Goal: Transaction & Acquisition: Purchase product/service

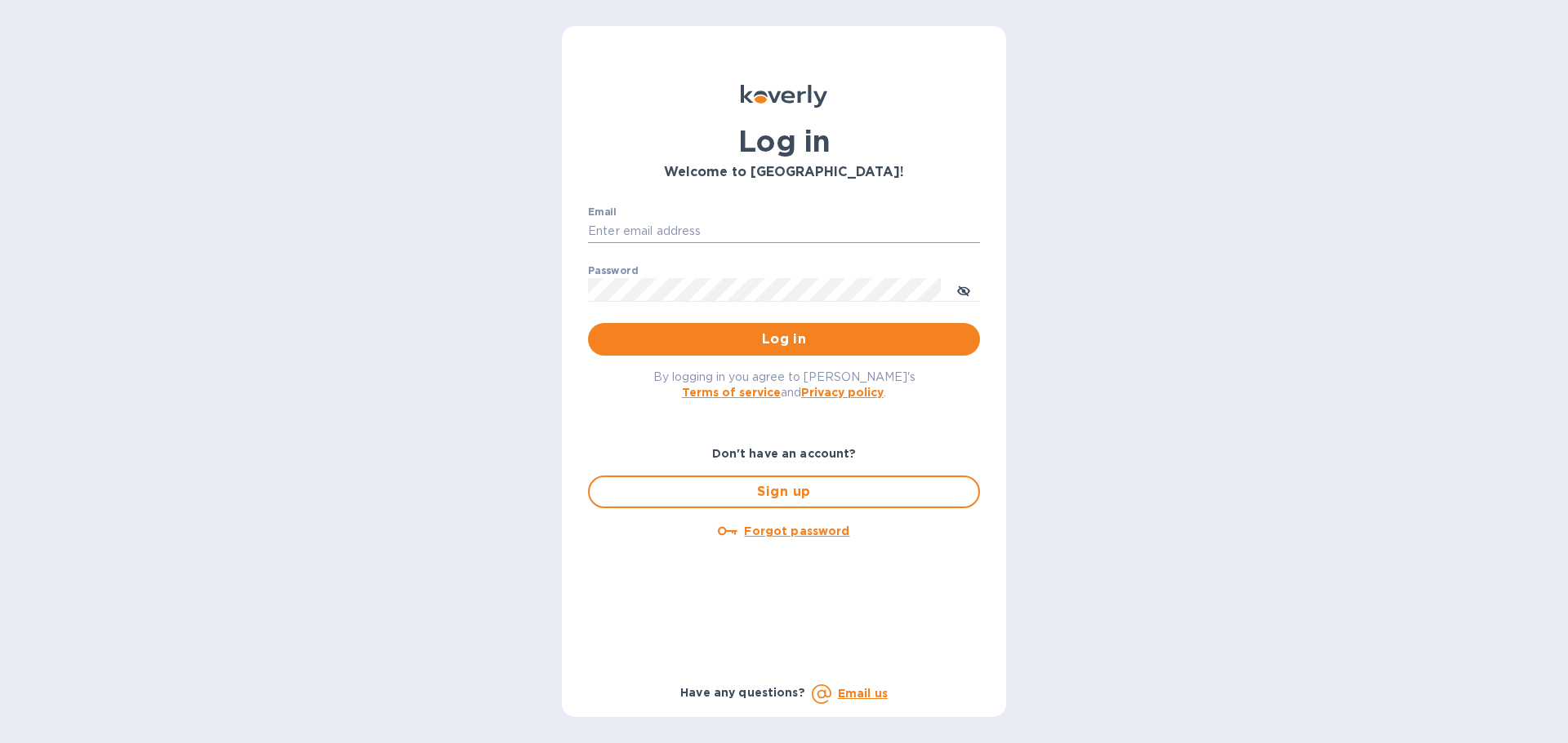
drag, startPoint x: 792, startPoint y: 213, endPoint x: 784, endPoint y: 222, distance: 12.0
click at [787, 219] on div "Email ​" at bounding box center [783, 236] width 392 height 59
click at [782, 225] on input "Email" at bounding box center [783, 232] width 392 height 25
type input "[EMAIL_ADDRESS][DOMAIN_NAME]"
click at [588, 323] on button "Log in" at bounding box center [783, 339] width 392 height 33
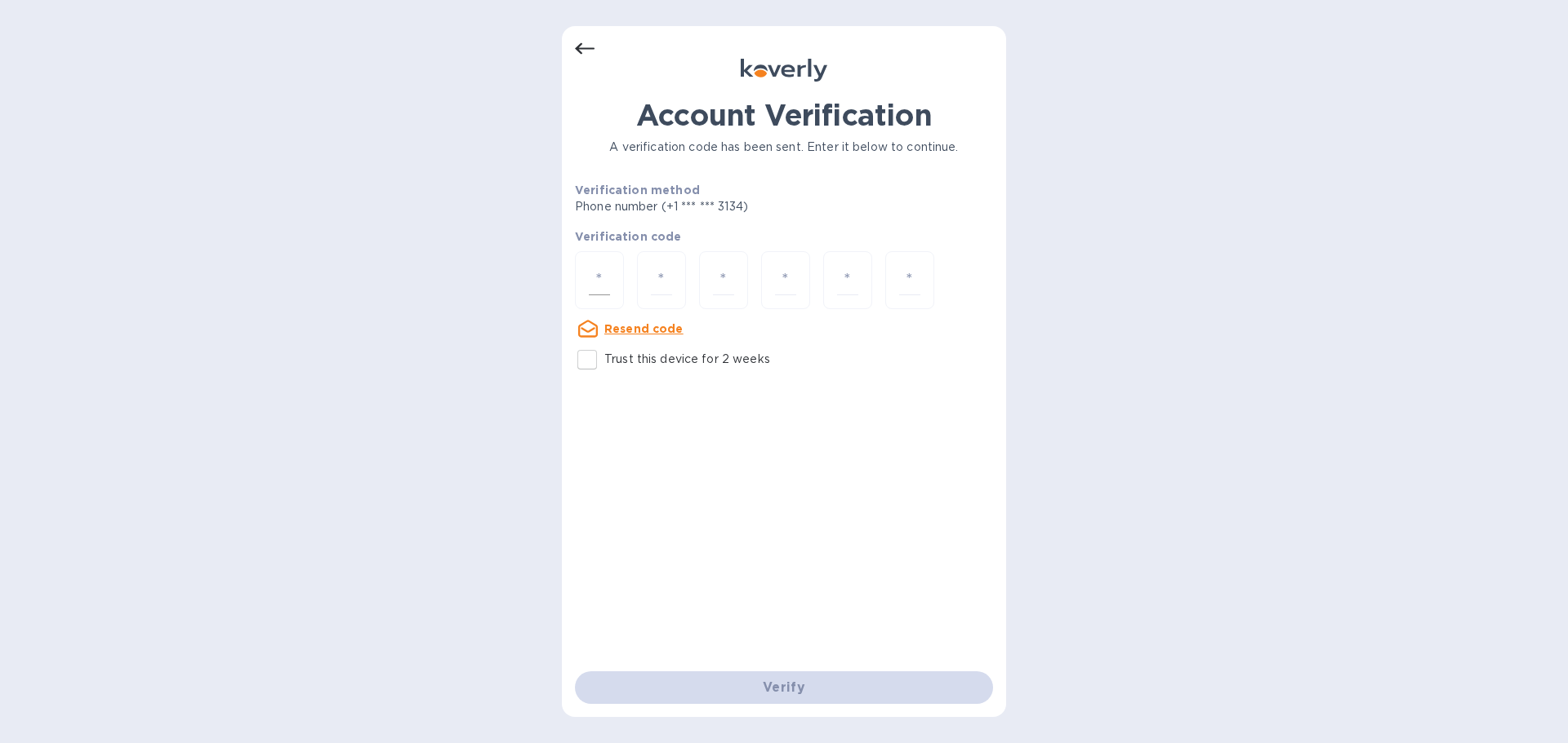
click at [613, 269] on div at bounding box center [600, 279] width 49 height 58
type input "1"
type input "2"
type input "7"
type input "5"
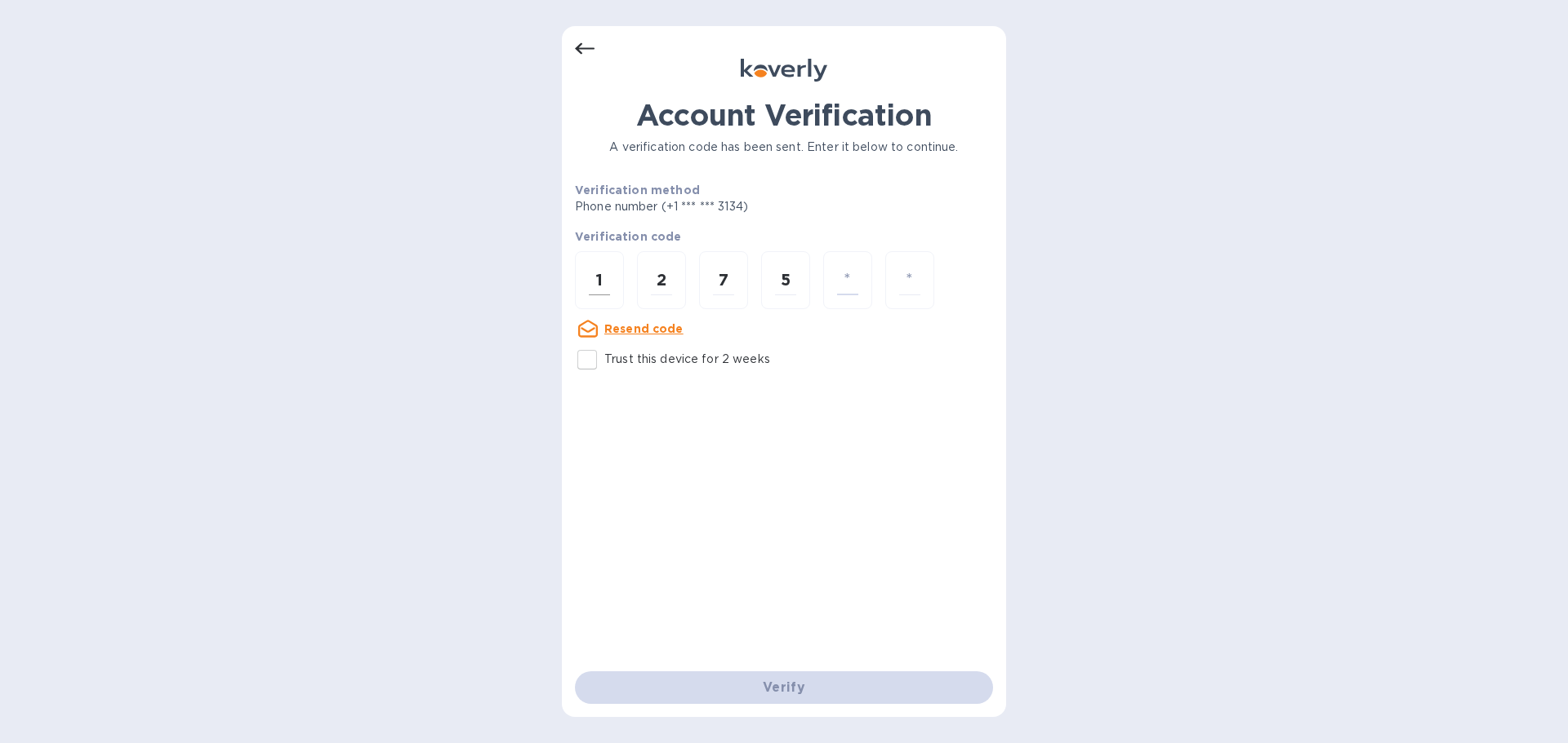
type input "4"
type input "7"
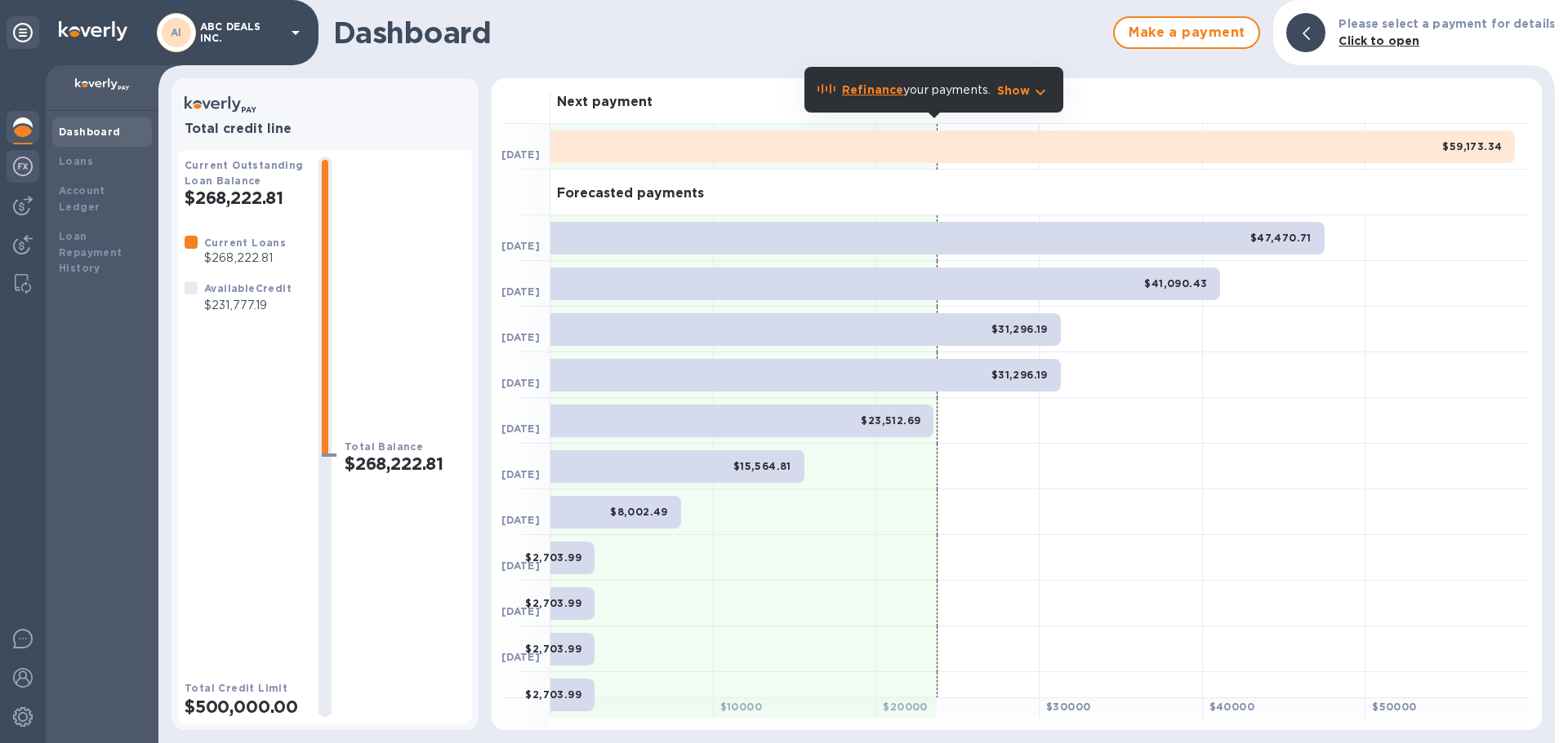
click at [26, 172] on img at bounding box center [23, 166] width 20 height 20
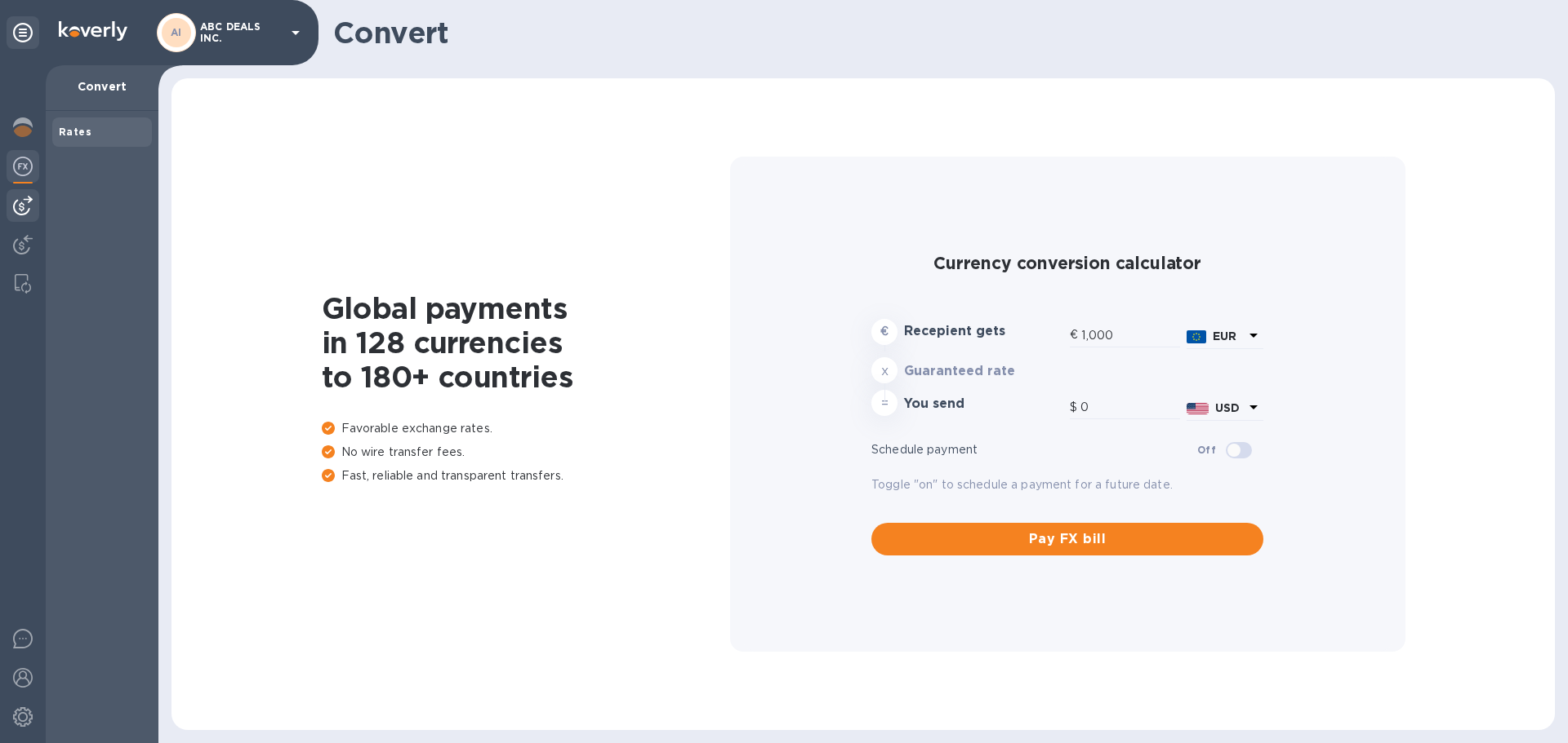
type input "1,167.92"
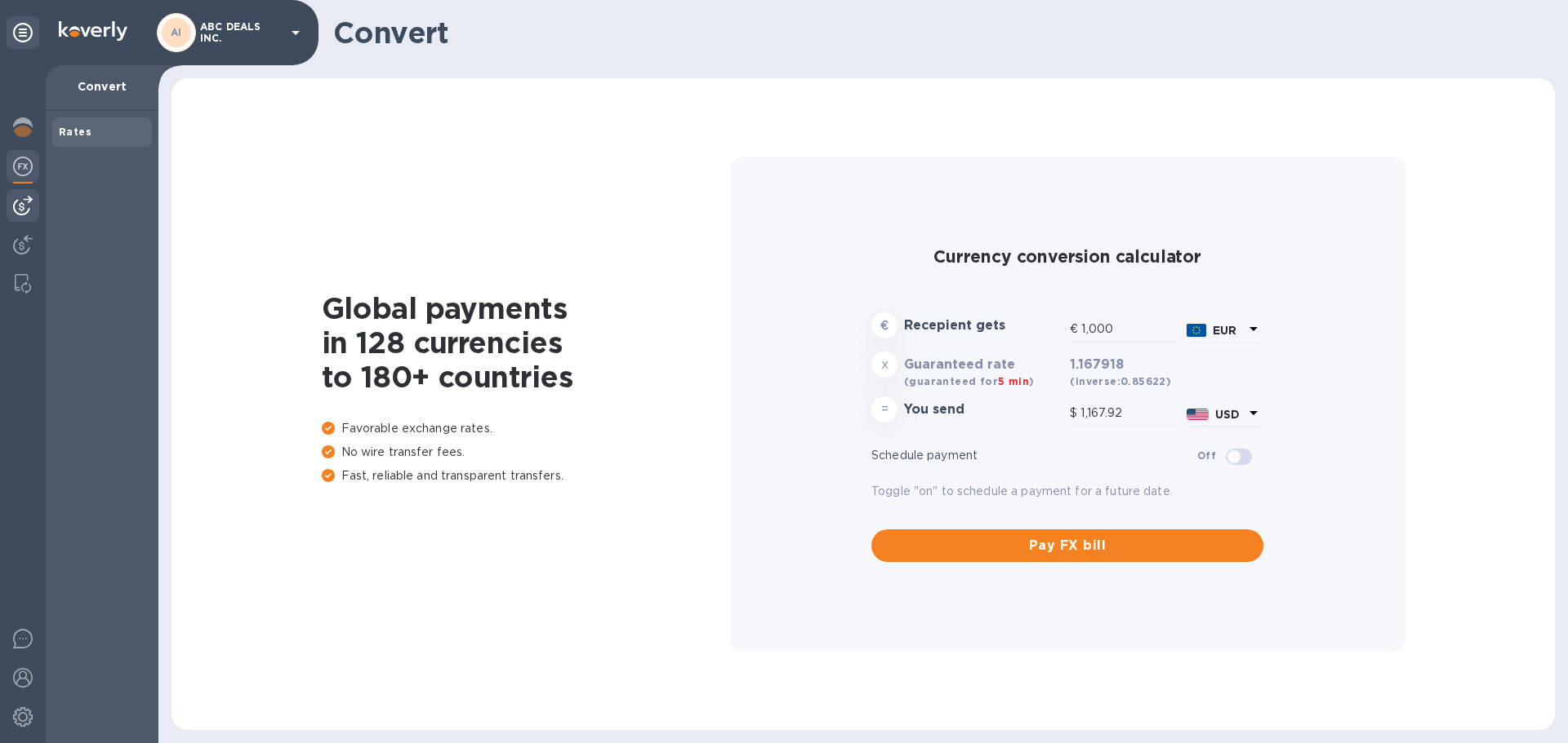
click at [19, 202] on img at bounding box center [23, 205] width 20 height 20
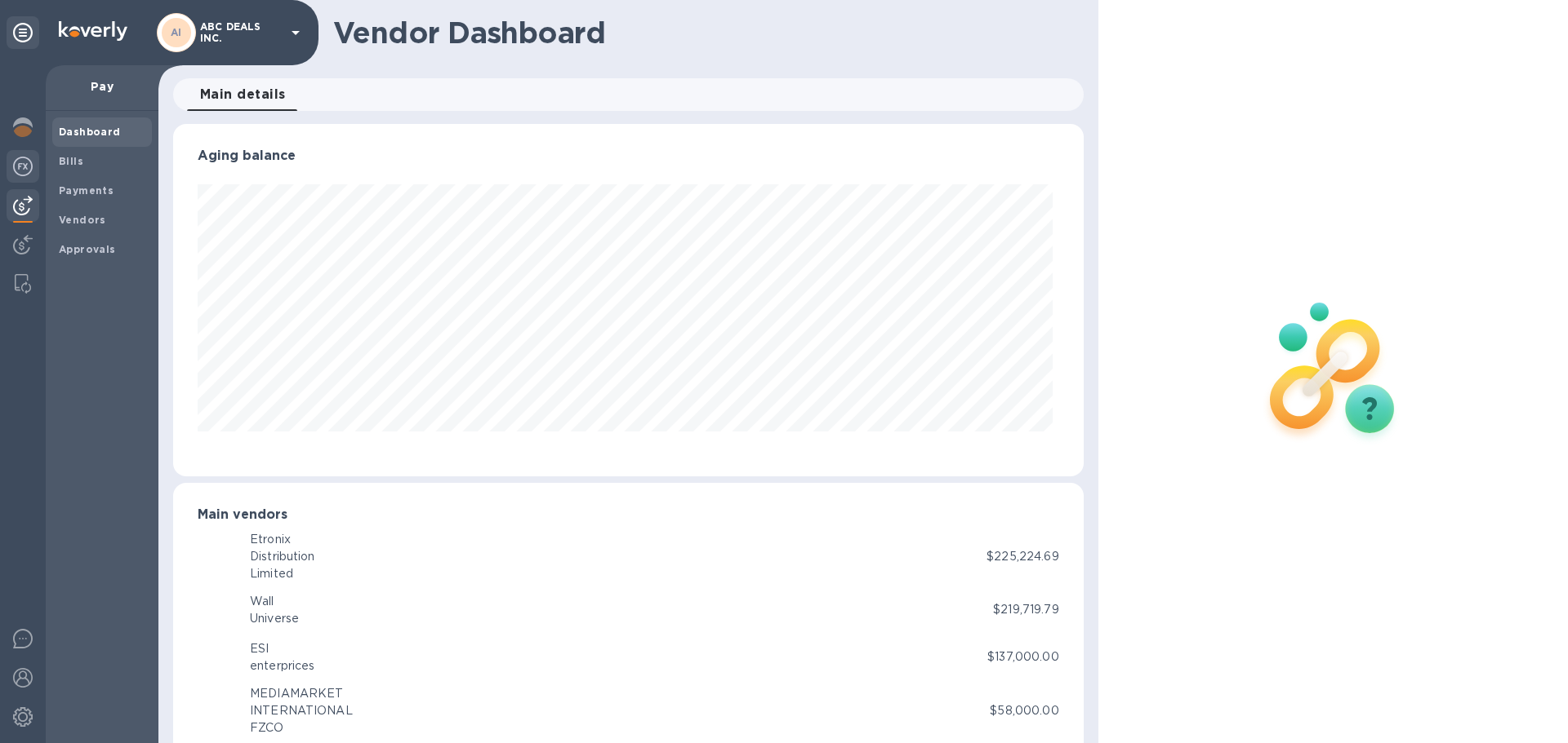
scroll to position [352, 903]
click at [78, 165] on b "Bills" at bounding box center [71, 160] width 25 height 12
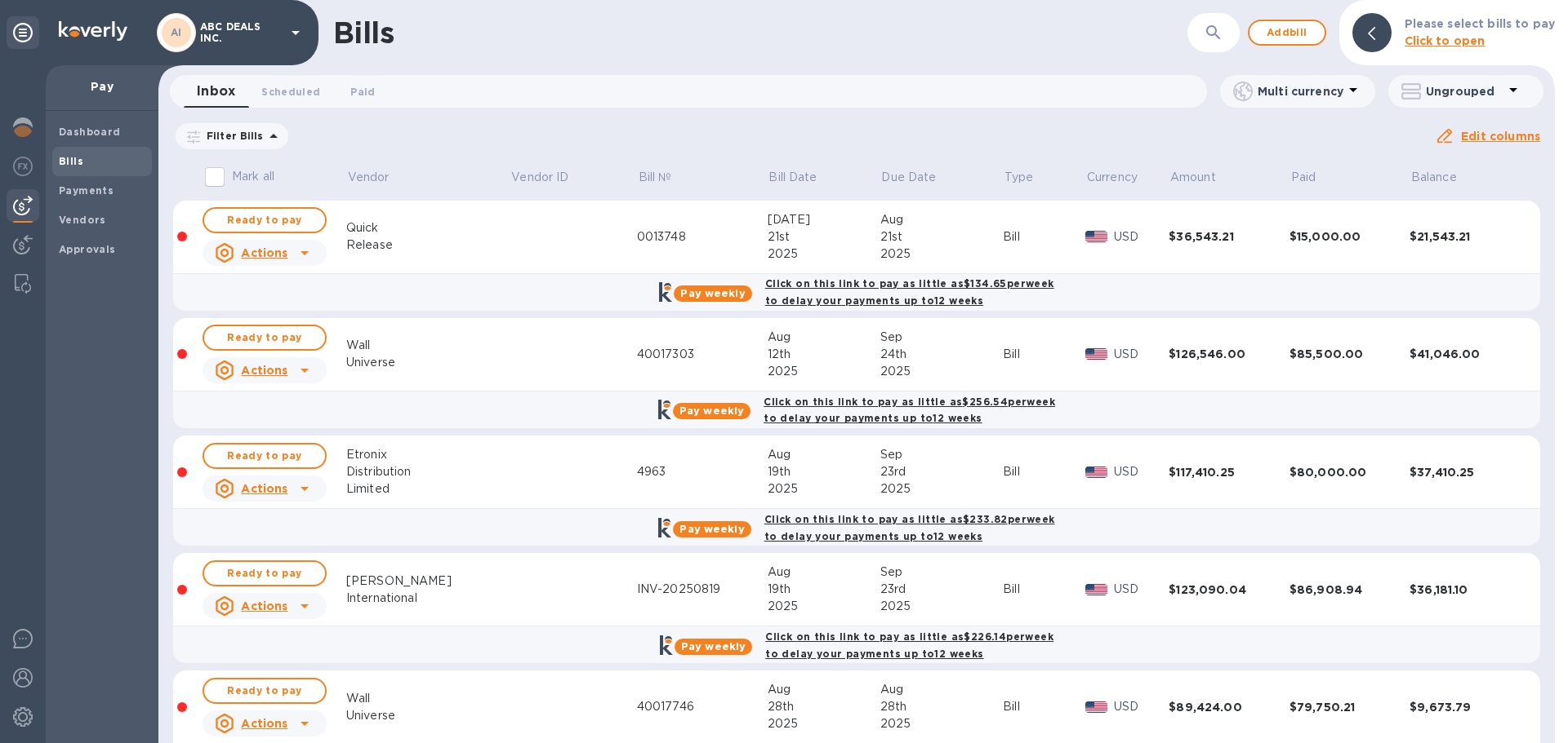
drag, startPoint x: 1506, startPoint y: 39, endPoint x: 1523, endPoint y: 59, distance: 26.2
click at [1523, 59] on div "Please select bills to pay Click to open" at bounding box center [1447, 32] width 215 height 65
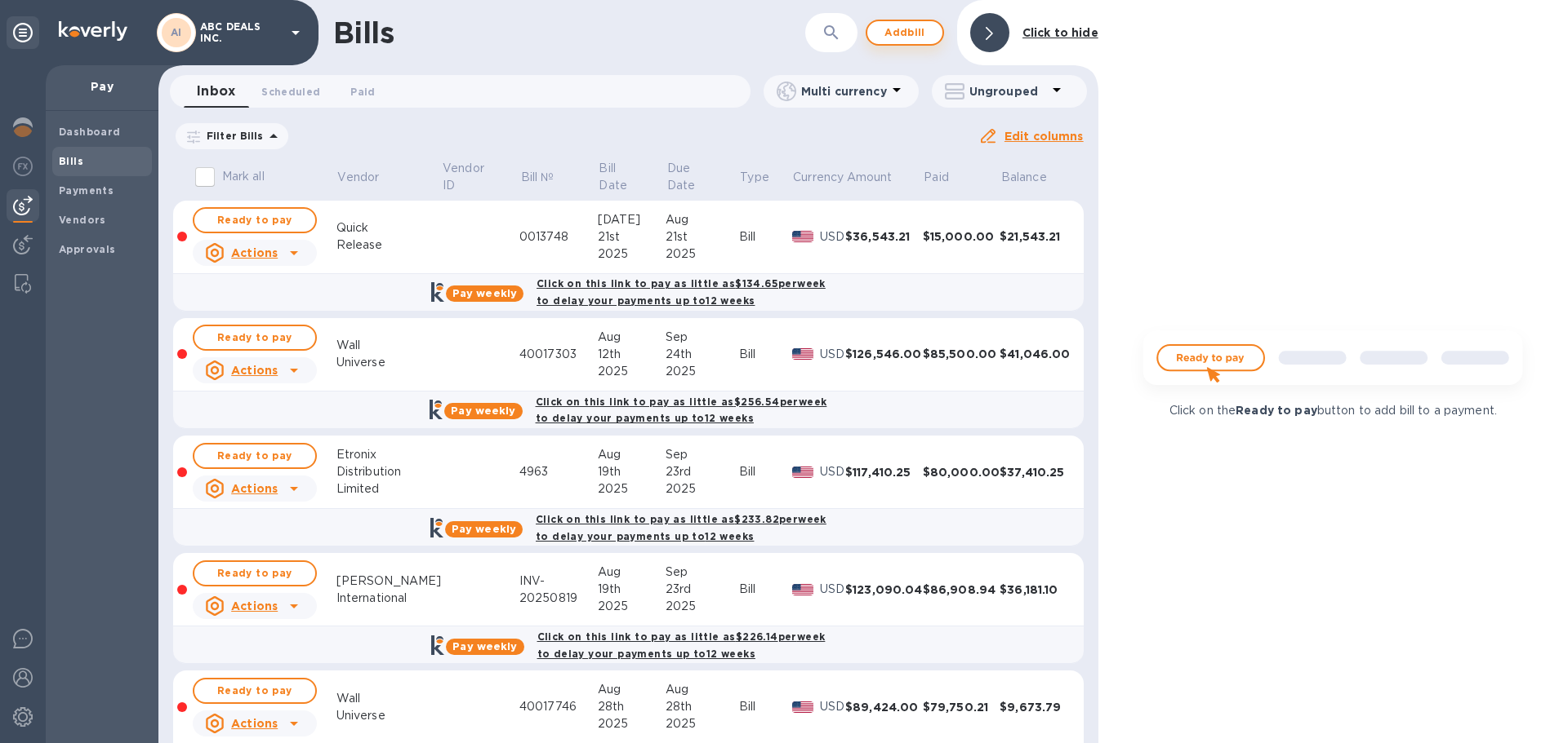
click at [912, 32] on span "Add bill" at bounding box center [905, 32] width 49 height 20
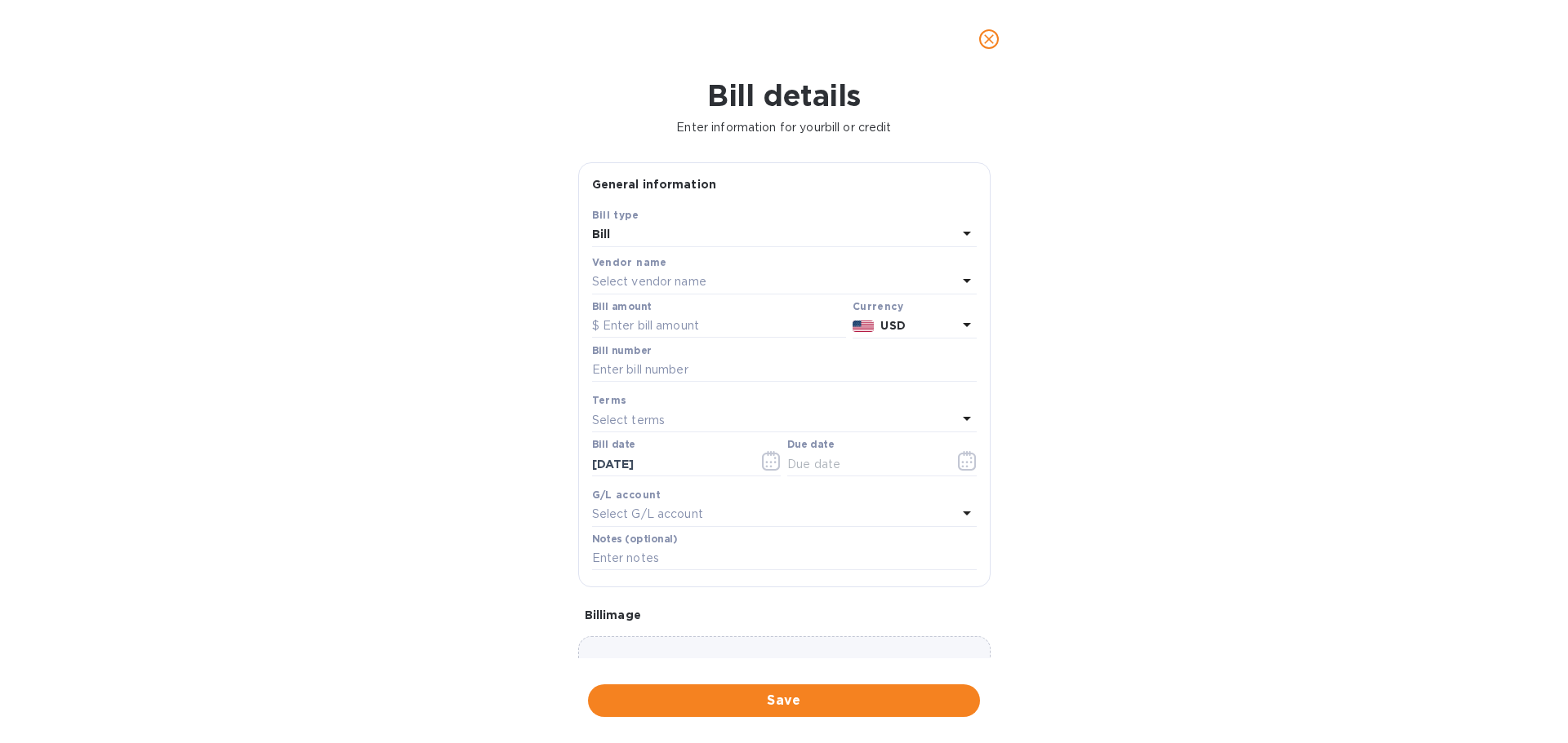
click at [797, 237] on div "Bill" at bounding box center [775, 235] width 365 height 23
click at [779, 274] on p "Bill" at bounding box center [777, 273] width 346 height 17
click at [731, 279] on div "Select vendor name" at bounding box center [775, 282] width 365 height 23
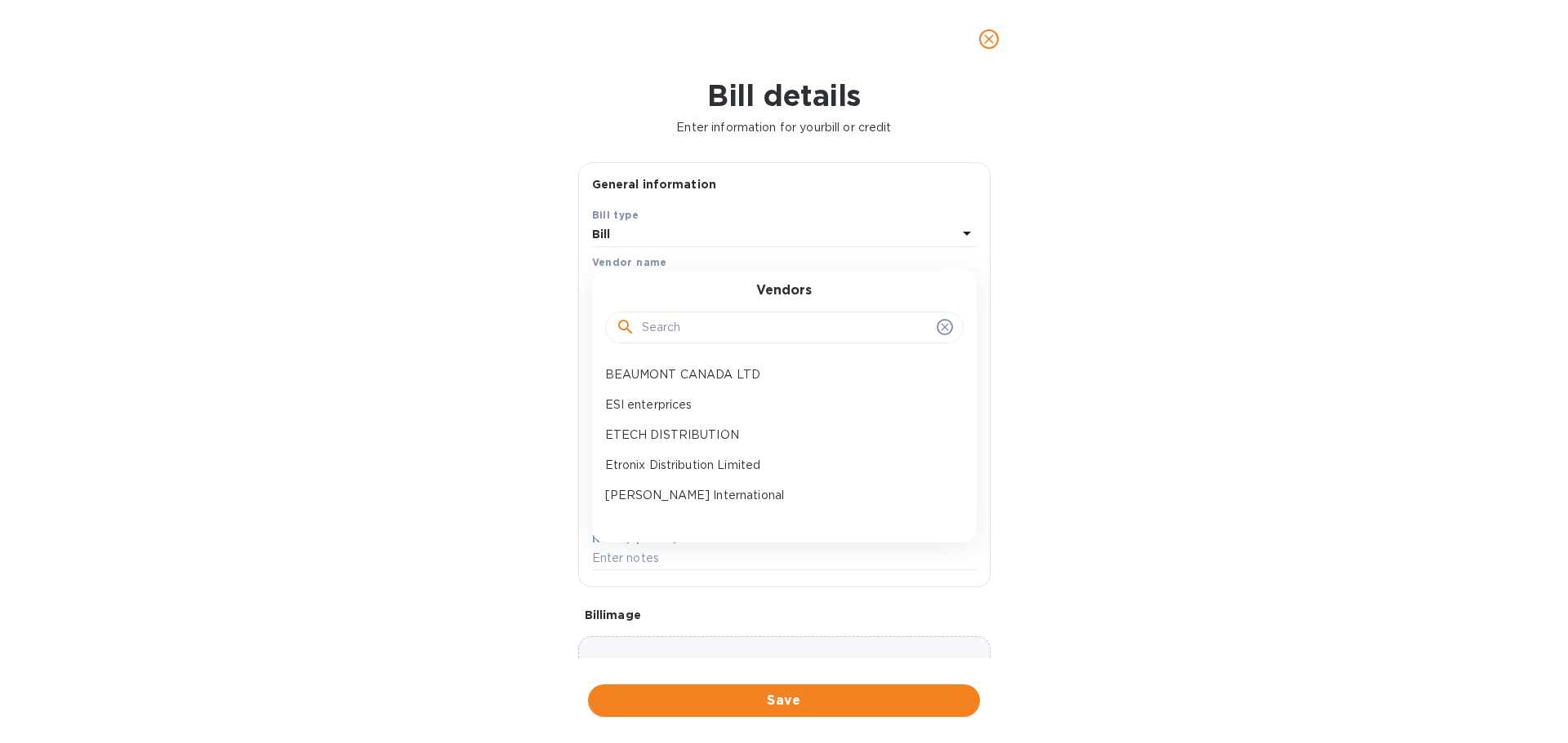
click at [705, 318] on input "text" at bounding box center [785, 329] width 288 height 25
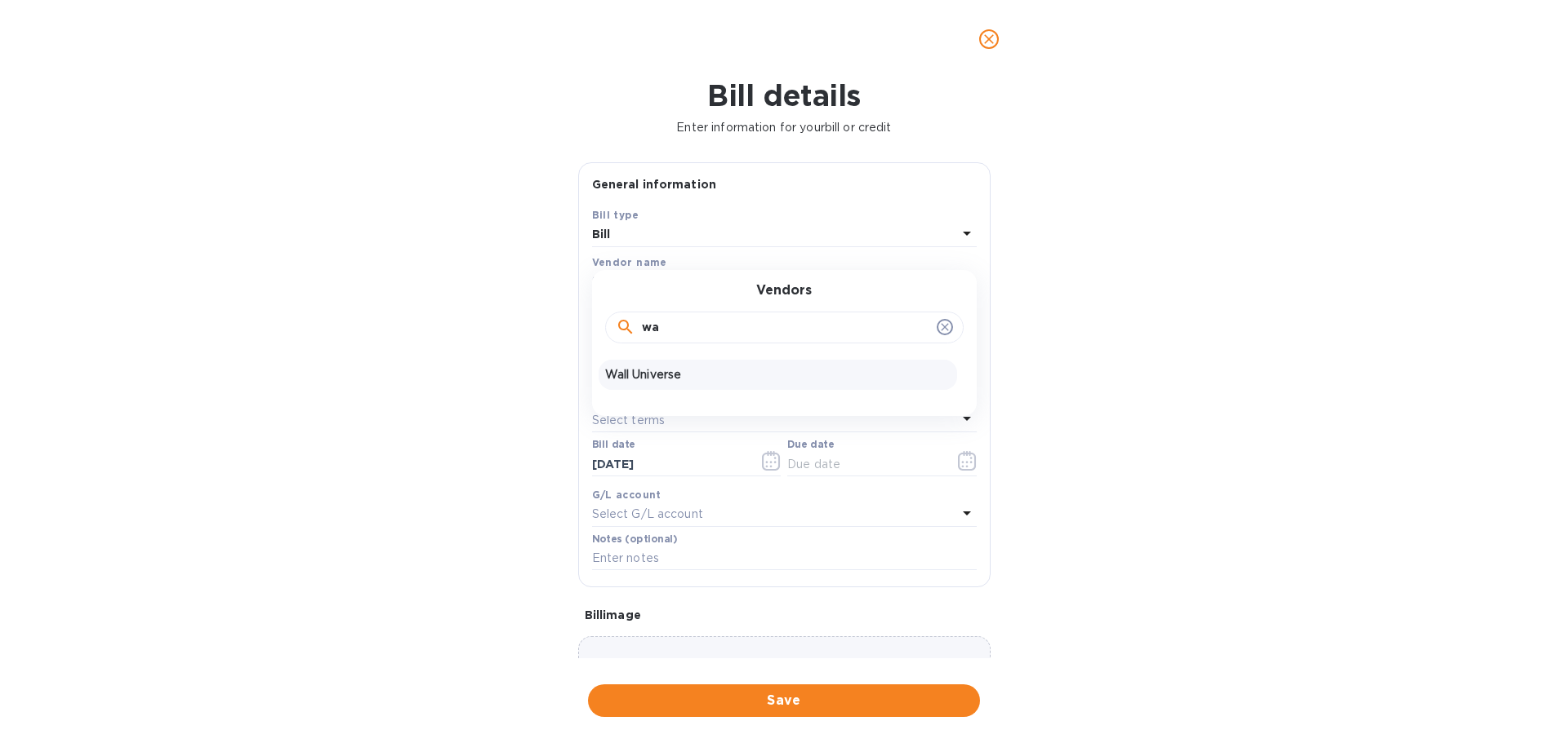
type input "wa"
click at [696, 374] on p "Wall Universe" at bounding box center [777, 375] width 346 height 17
click at [686, 332] on input "text" at bounding box center [719, 327] width 254 height 25
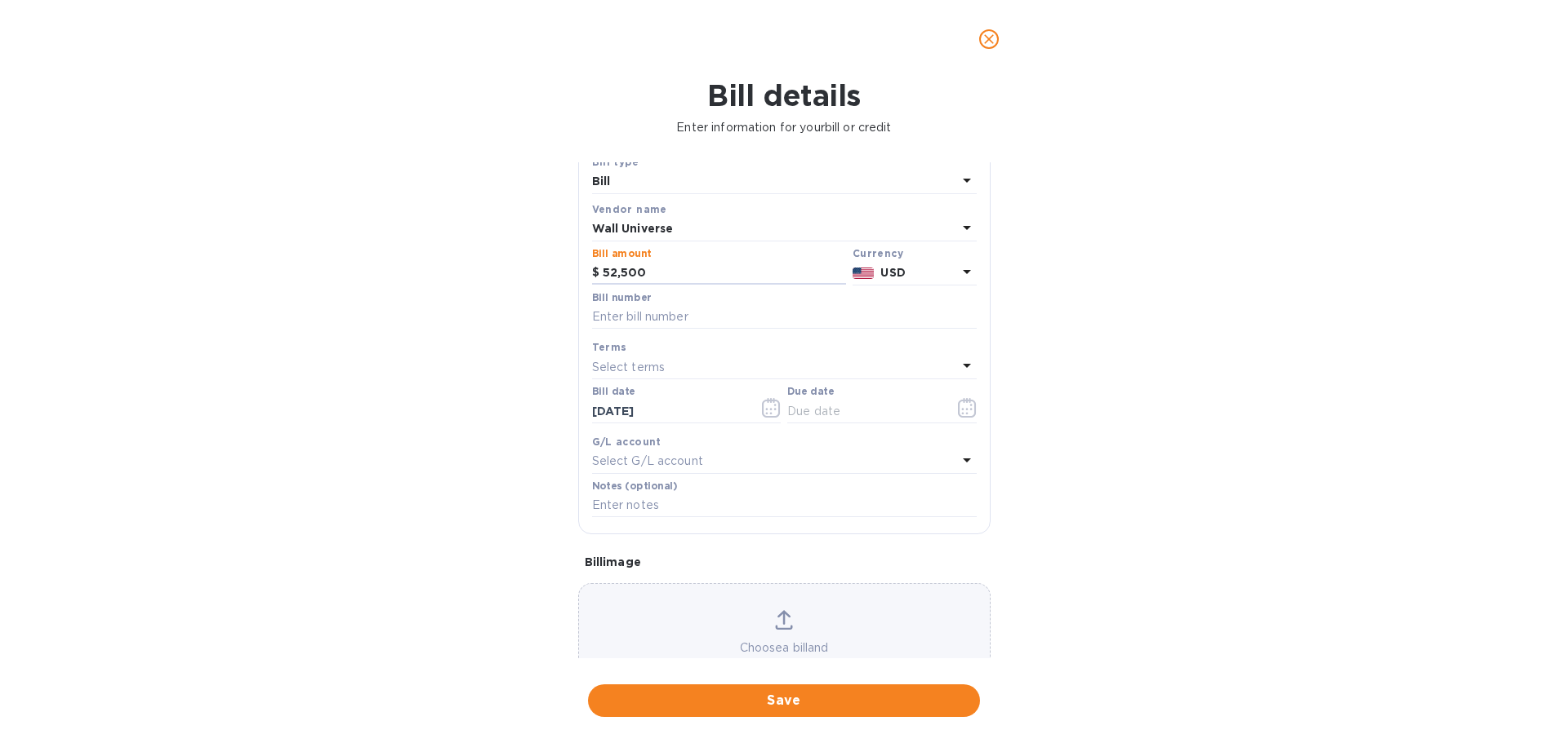
scroll to position [115, 0]
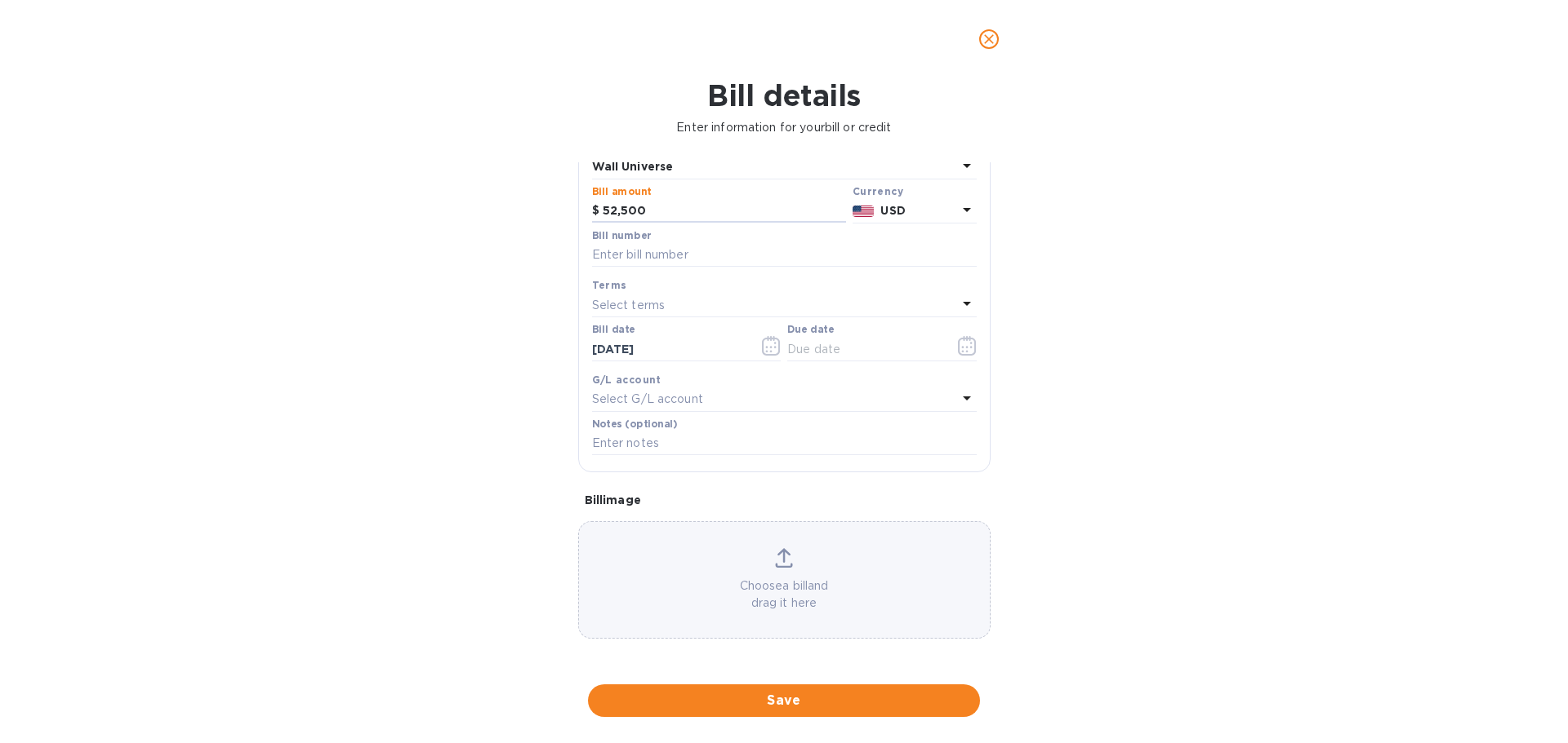
type input "52,500"
click at [779, 575] on div "Choose a bill and drag it here" at bounding box center [784, 580] width 411 height 63
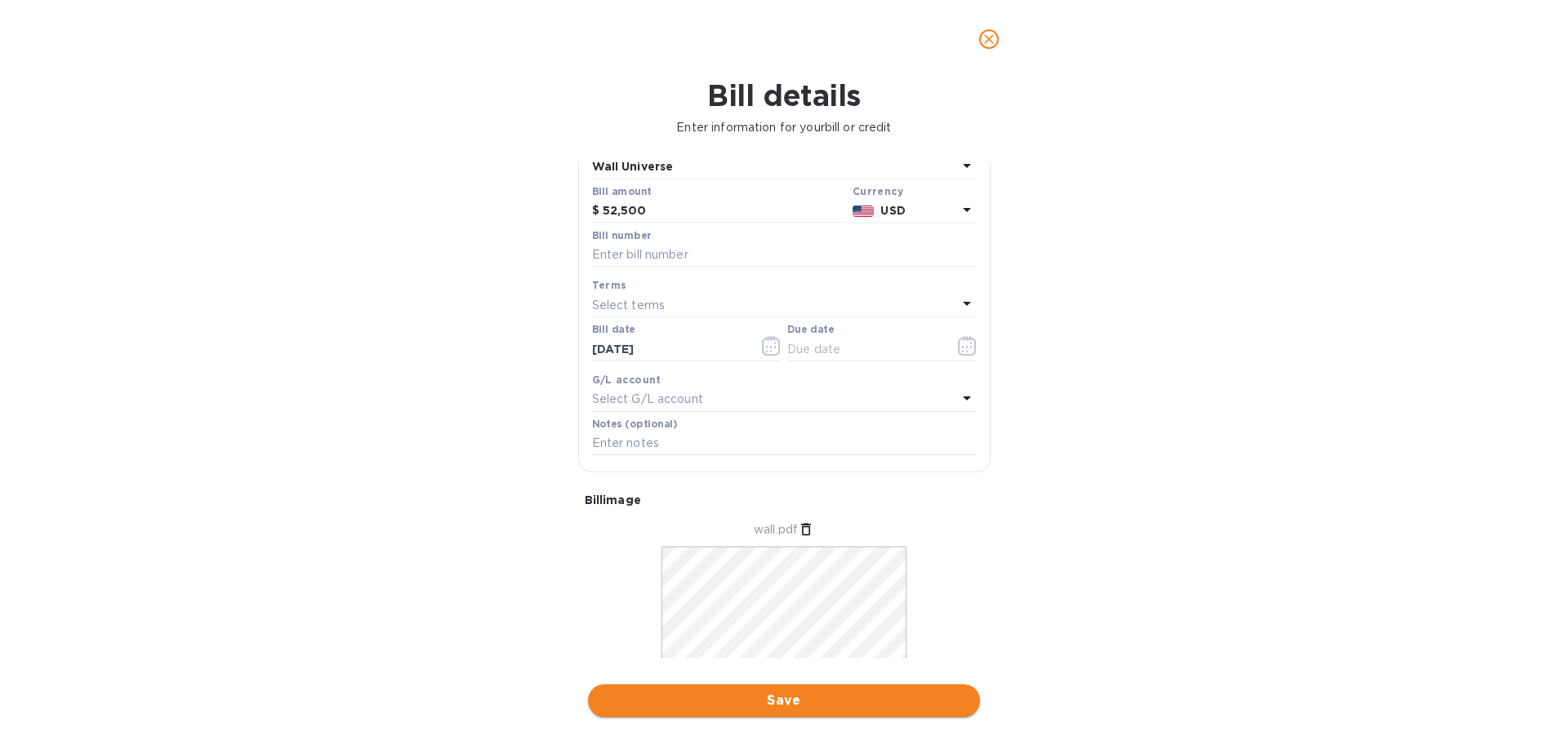
click at [767, 705] on span "Save" at bounding box center [783, 701] width 366 height 20
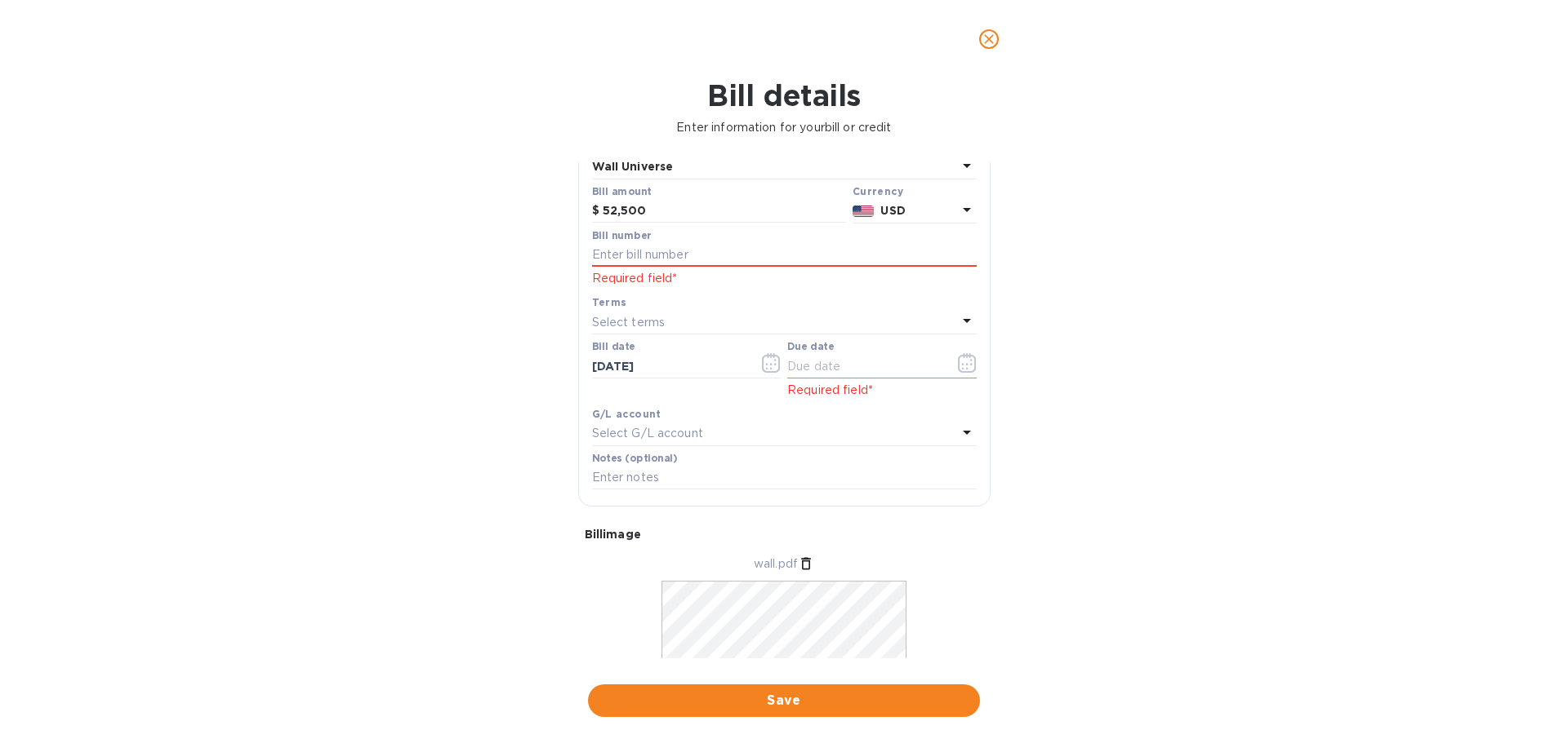
click at [971, 363] on button "button" at bounding box center [967, 363] width 39 height 39
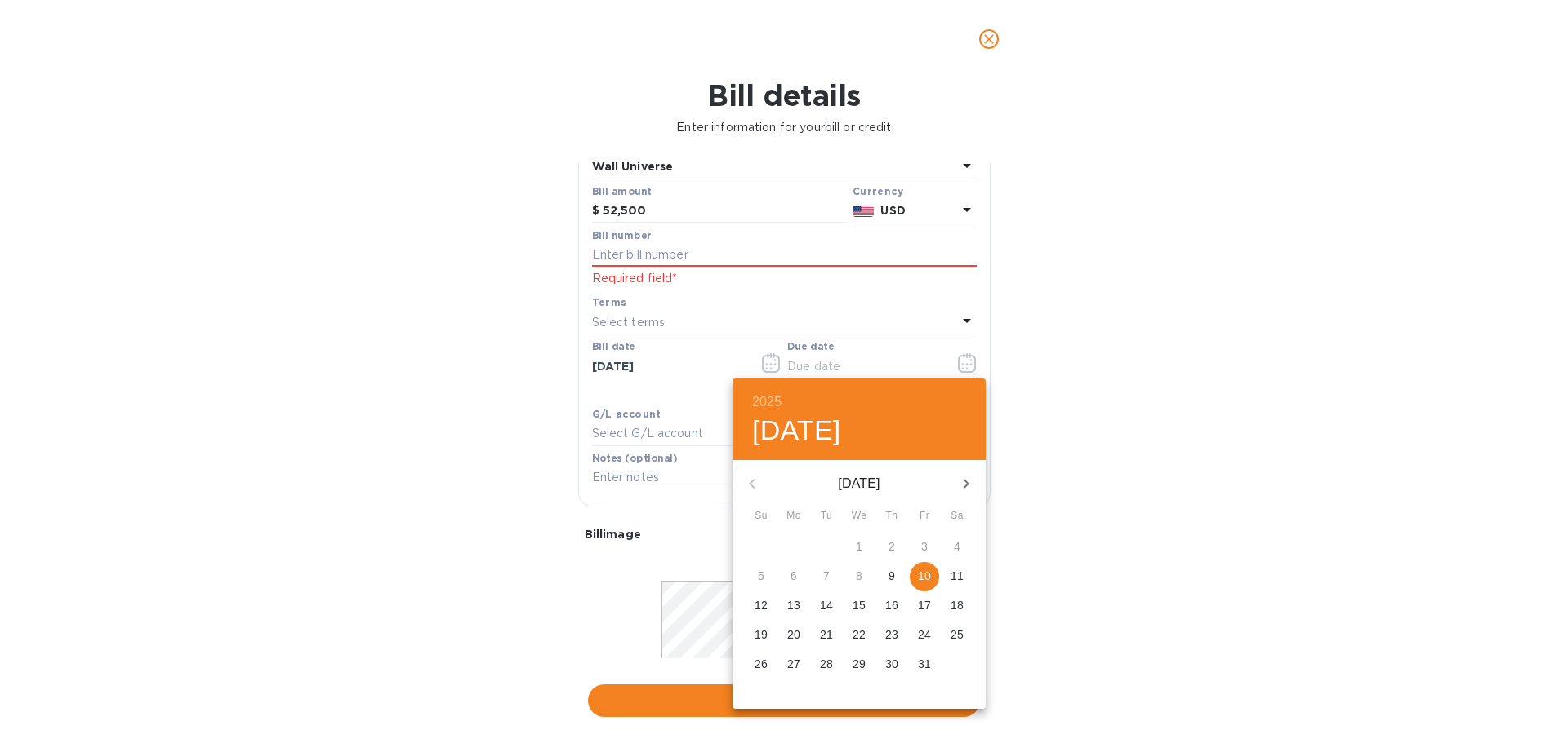
click at [920, 579] on p "10" at bounding box center [925, 576] width 13 height 16
type input "10/10/2025"
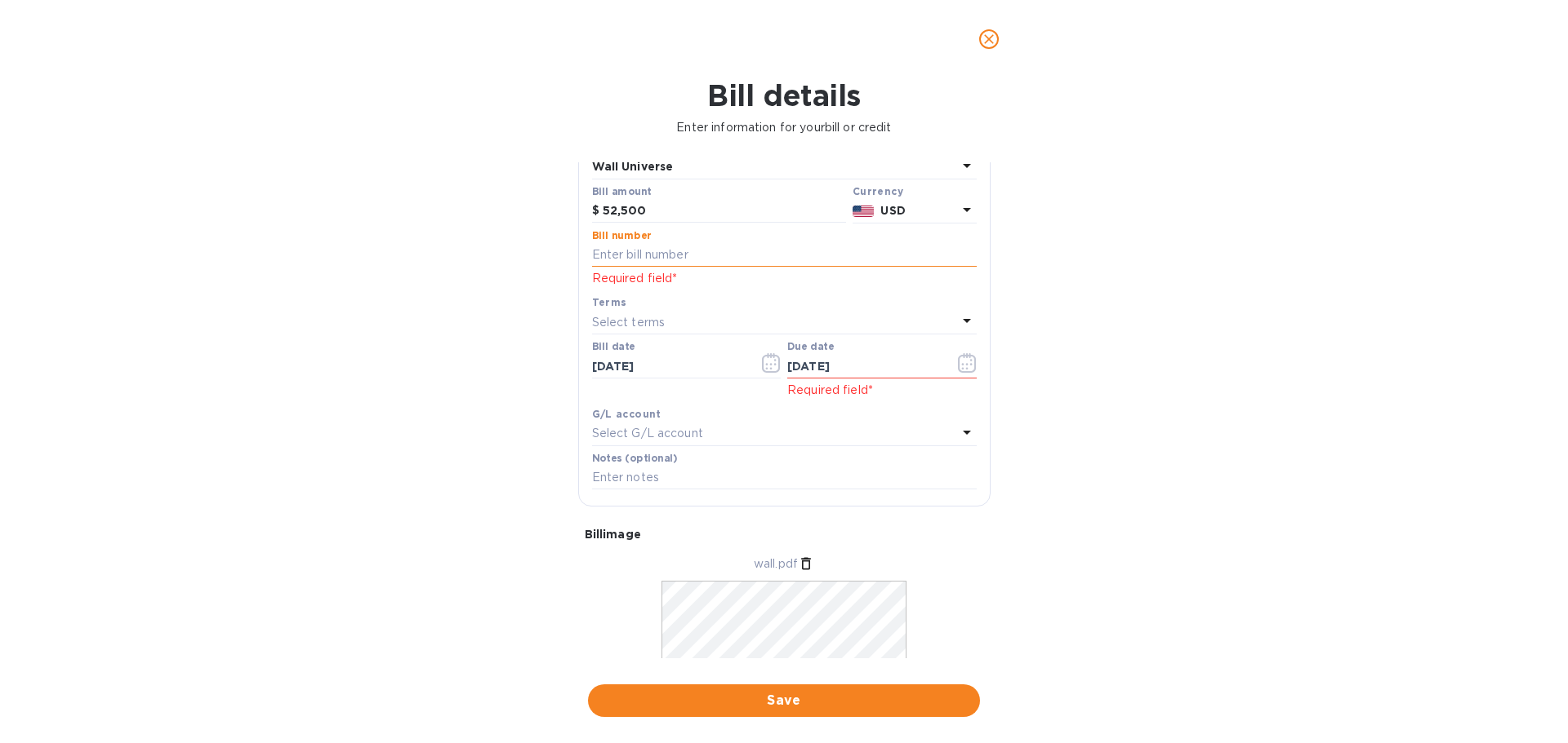
click at [786, 262] on input "text" at bounding box center [784, 256] width 384 height 25
type input "40018725"
click at [1256, 364] on div "Bill details Enter information for your bill or credit General information Save…" at bounding box center [784, 411] width 1568 height 665
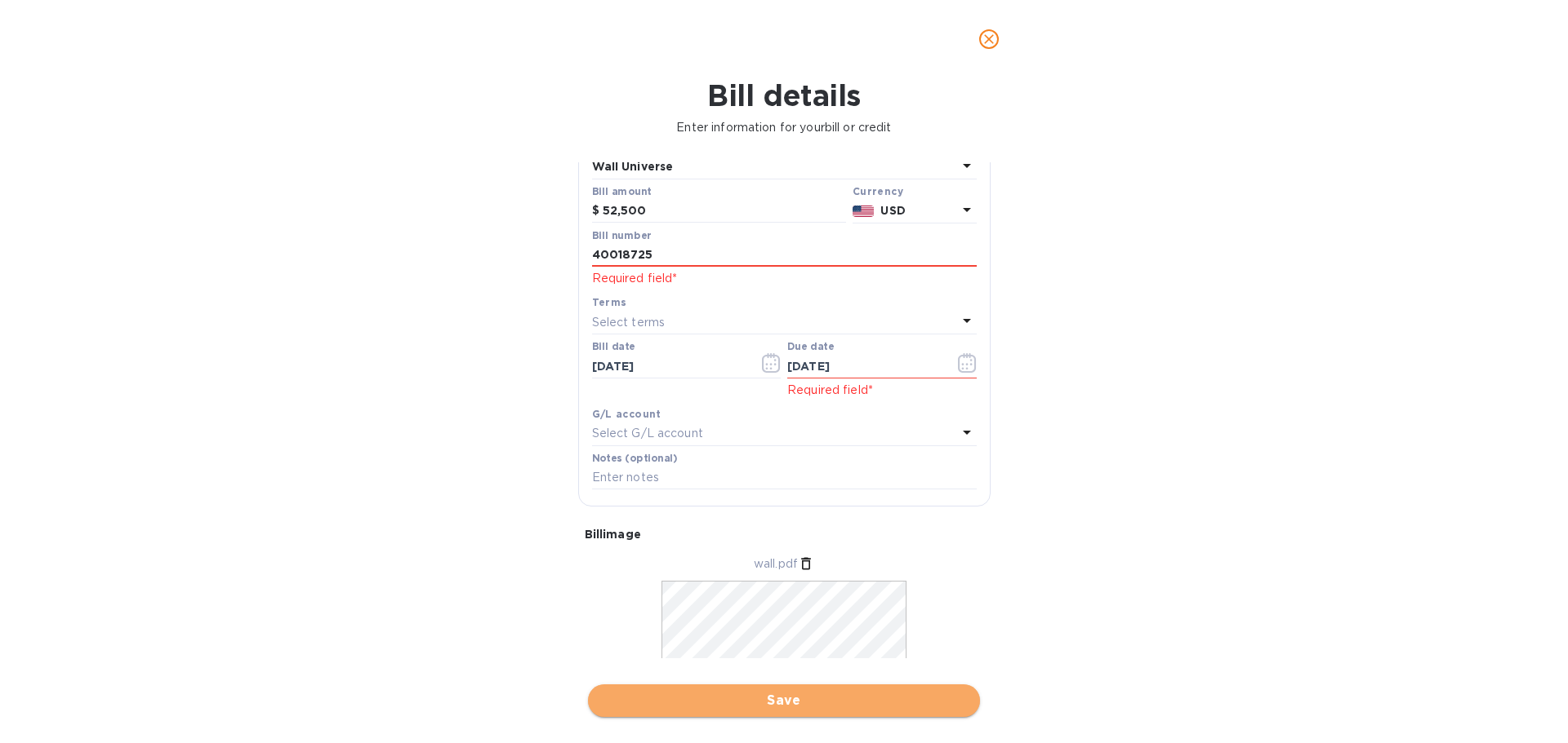
click at [827, 705] on span "Save" at bounding box center [783, 701] width 366 height 20
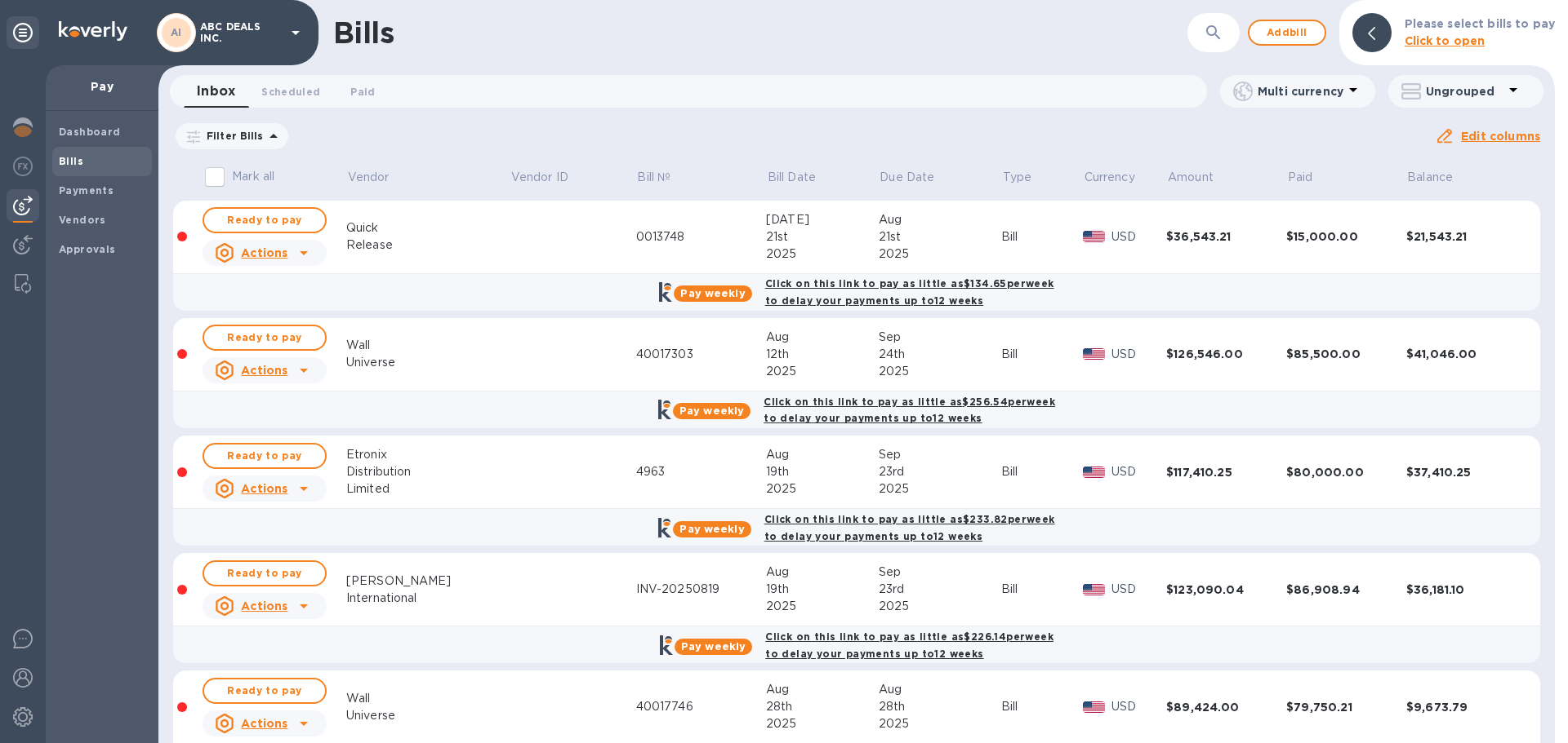
scroll to position [296, 0]
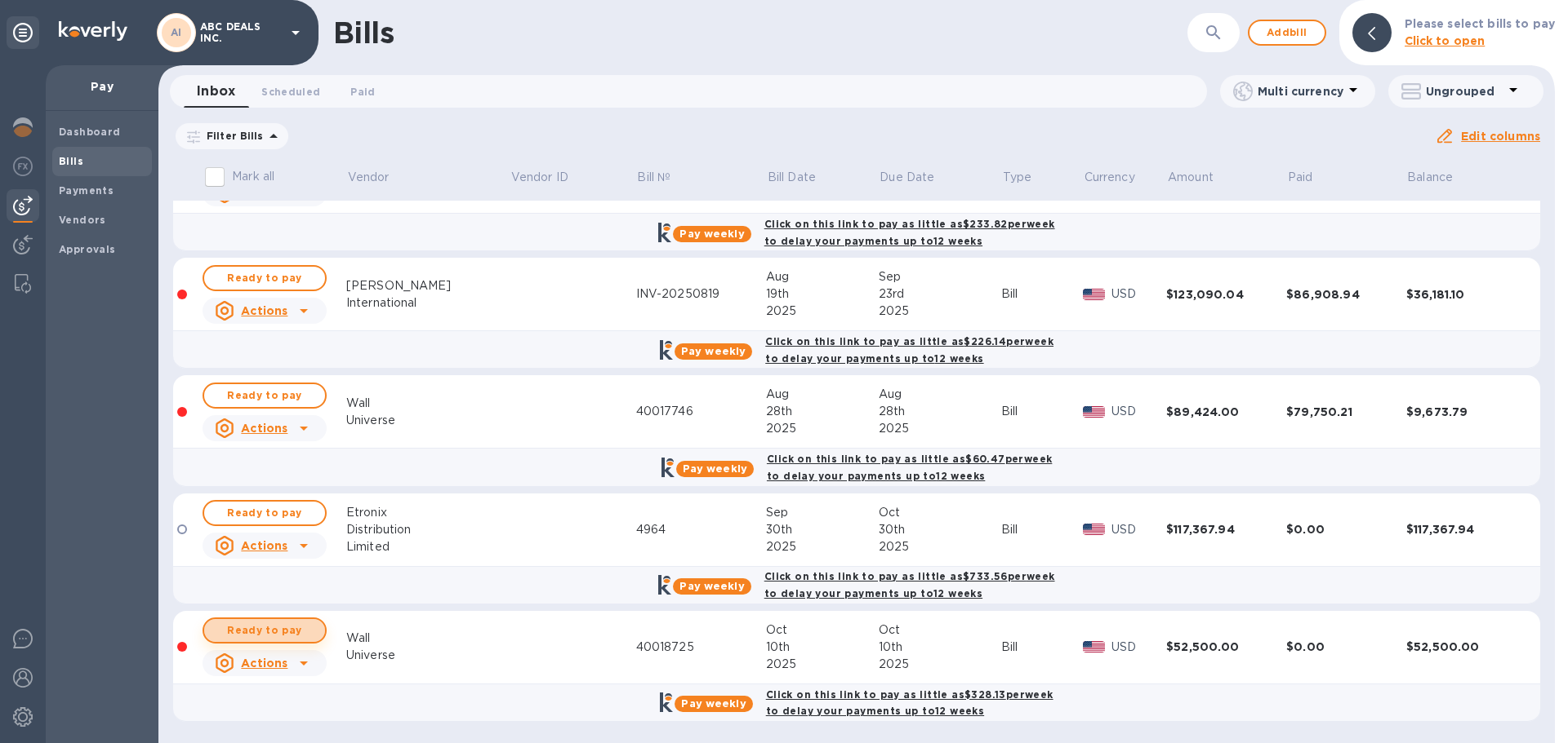
click at [286, 633] on span "Ready to pay" at bounding box center [264, 631] width 94 height 20
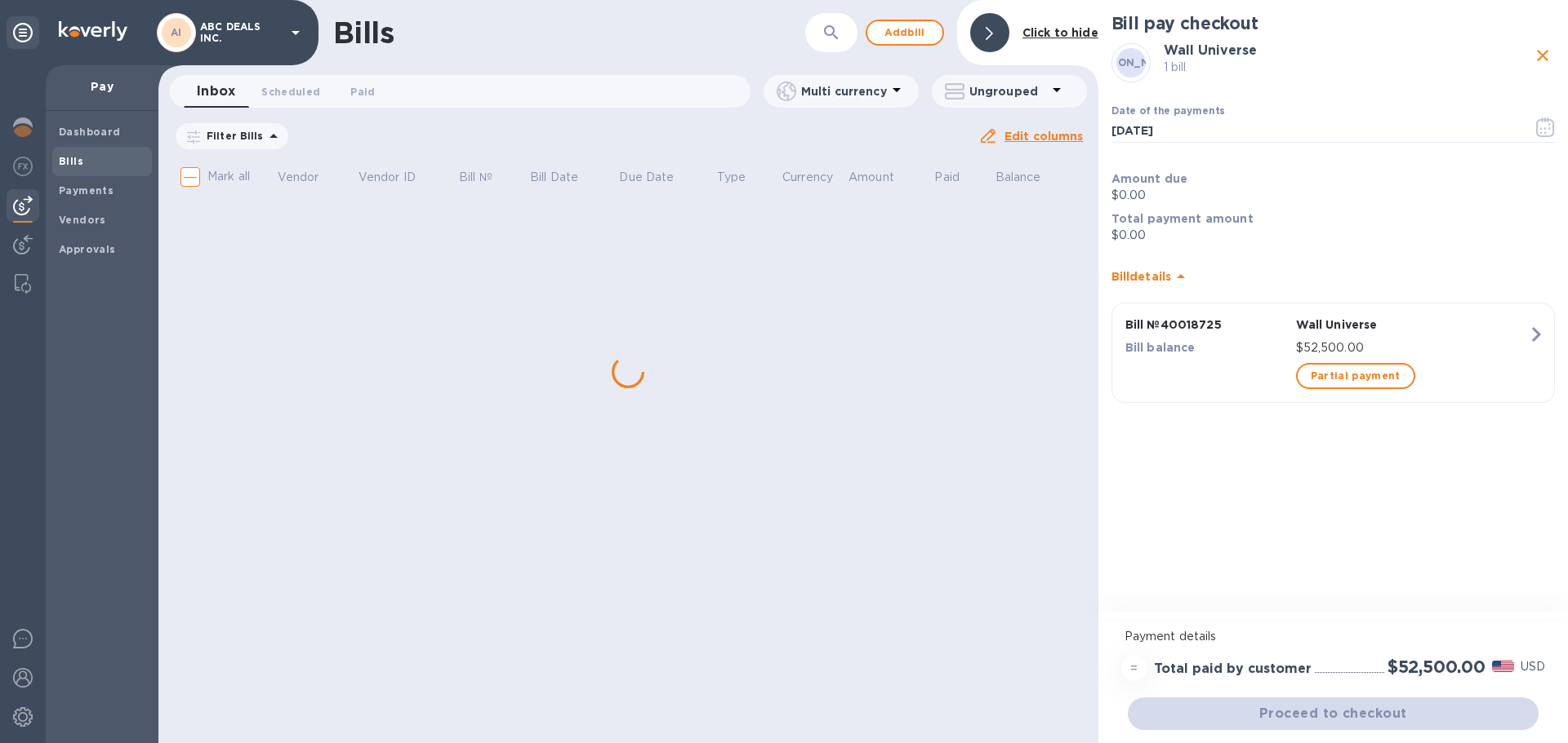
scroll to position [0, 0]
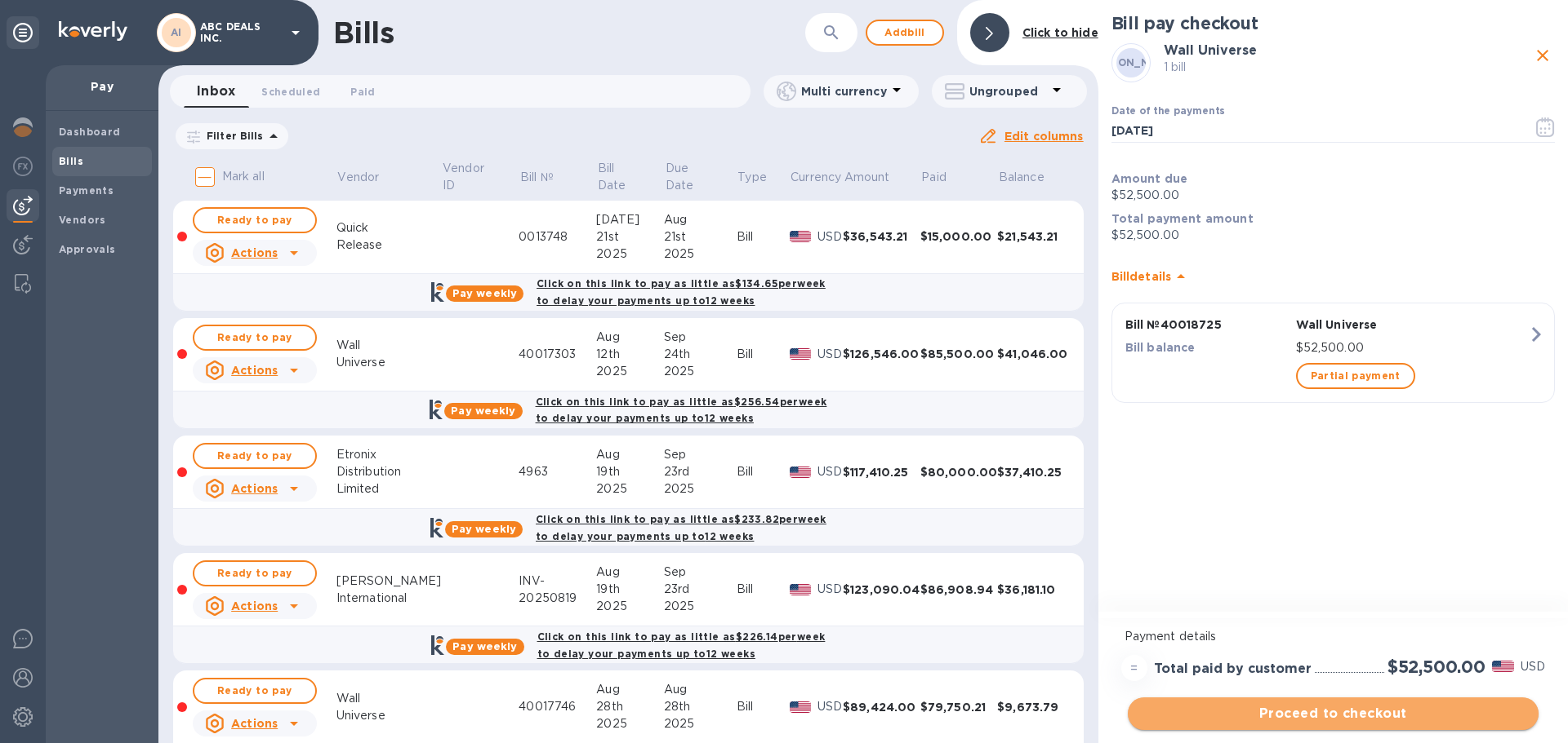
click at [1328, 701] on button "Proceed to checkout" at bounding box center [1333, 714] width 411 height 33
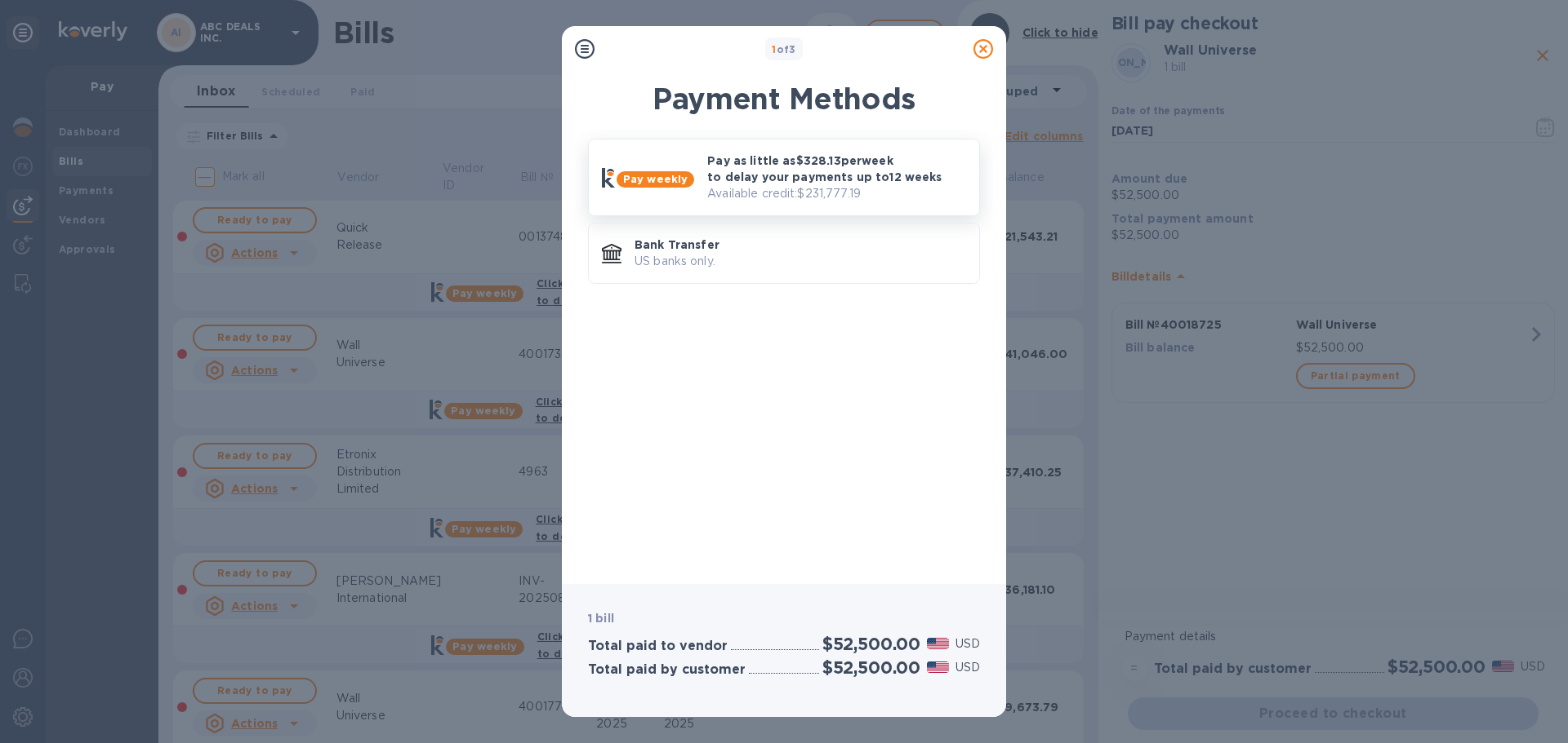
click at [811, 187] on p "Available credit: $231,777.19" at bounding box center [837, 194] width 259 height 17
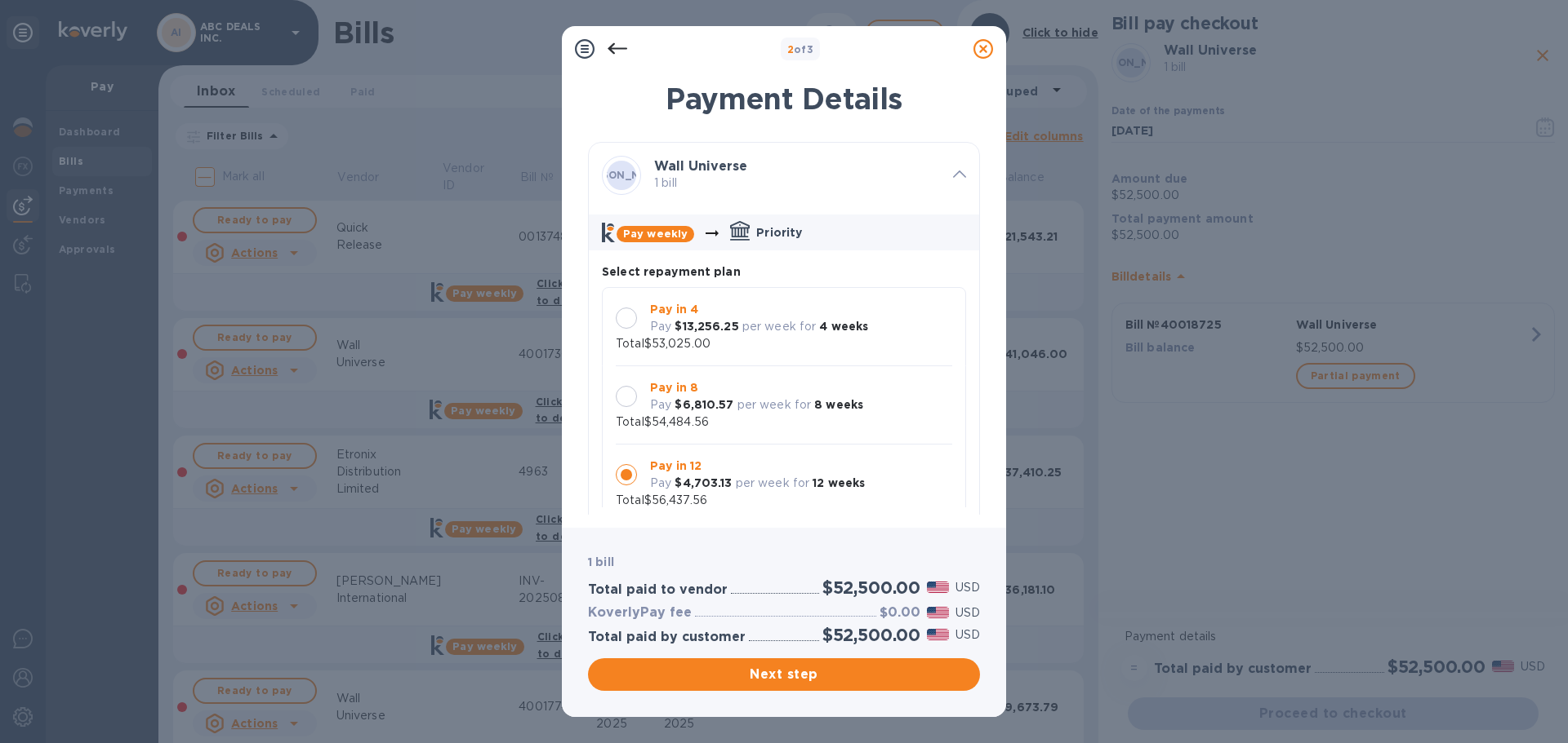
scroll to position [15, 0]
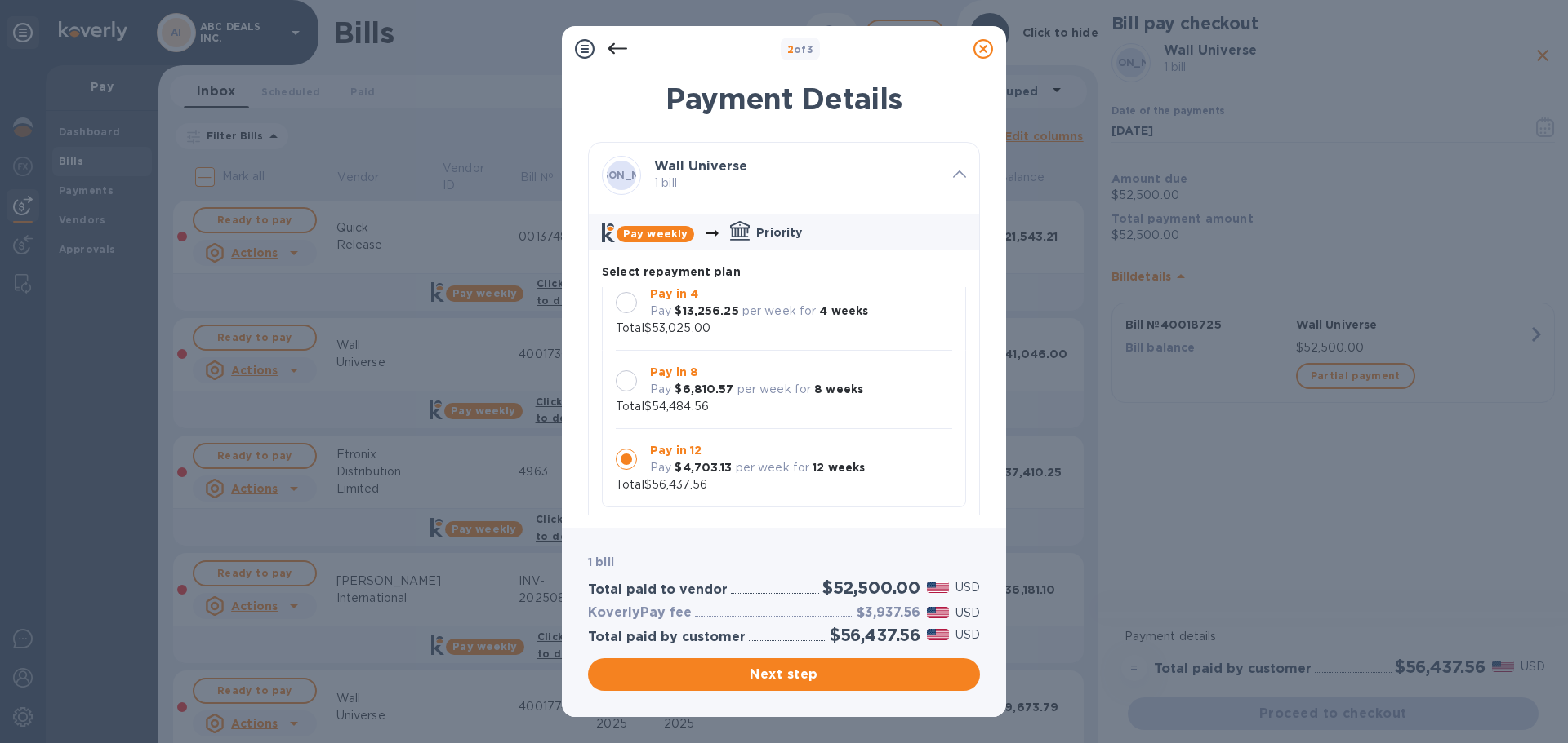
click at [758, 393] on p "per week for" at bounding box center [775, 390] width 75 height 17
click at [834, 684] on button "Next step" at bounding box center [783, 675] width 392 height 33
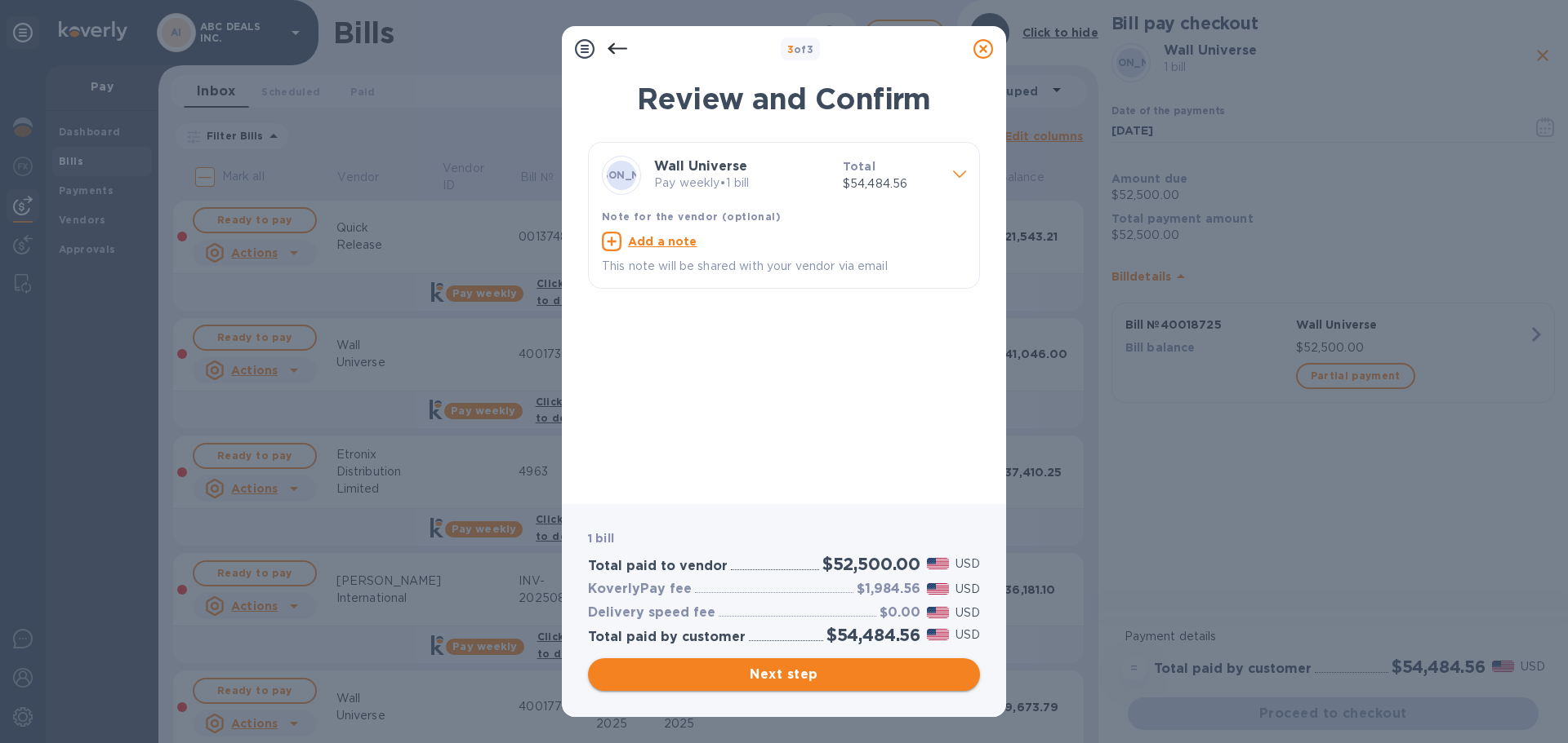
click at [855, 662] on button "Next step" at bounding box center [783, 675] width 392 height 33
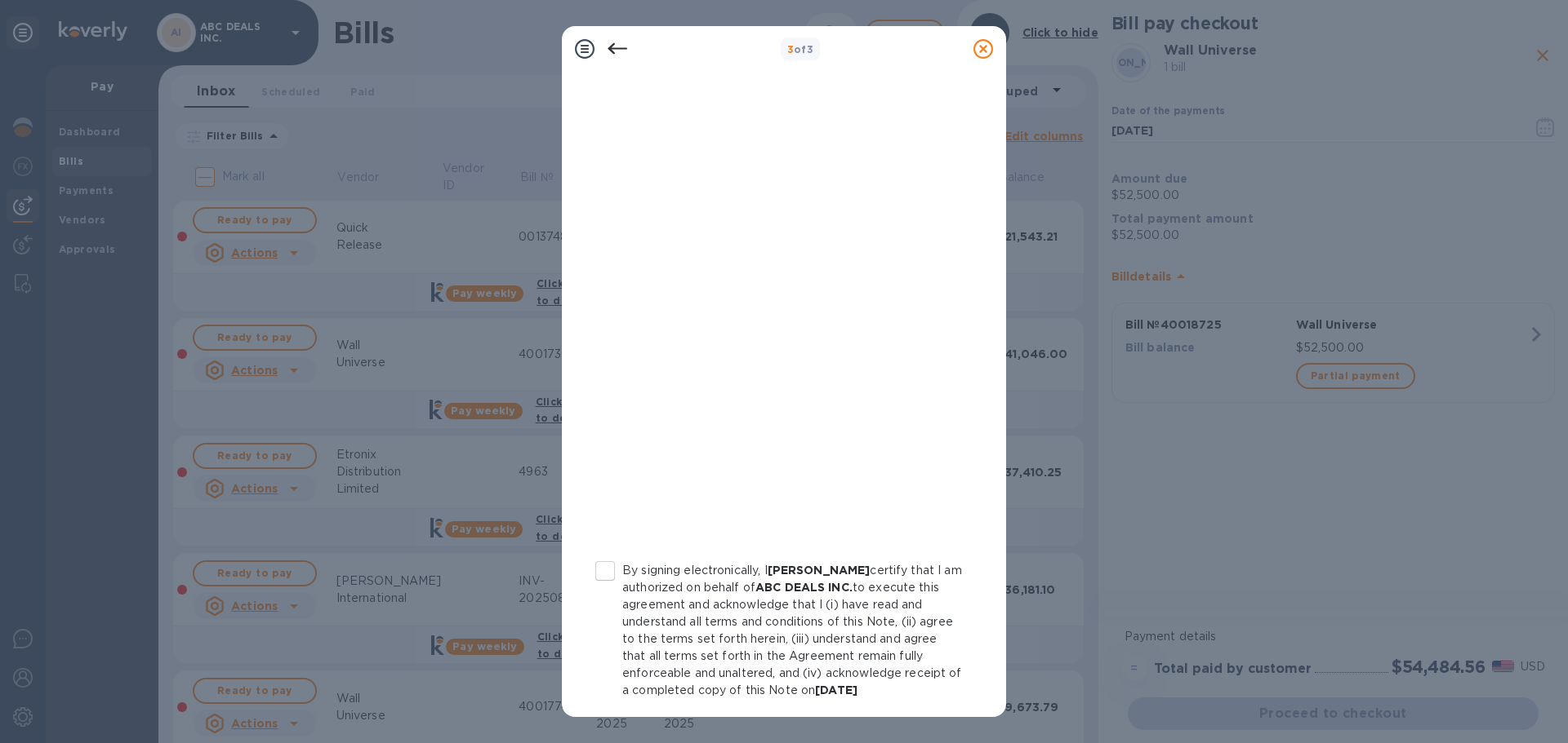
scroll to position [169, 0]
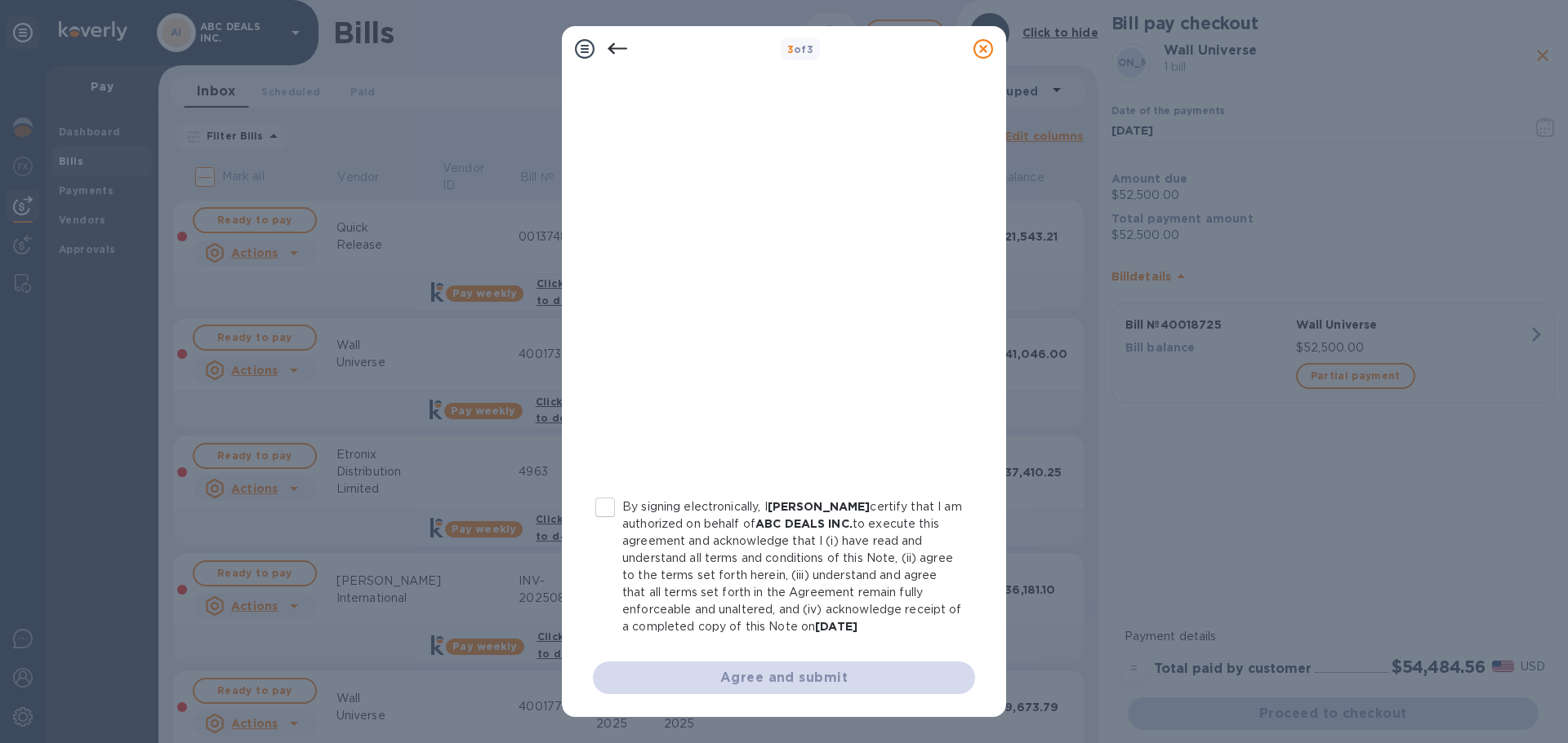
click at [595, 506] on input "By signing electronically, I Cheskel Mertz certify that I am authorized on beha…" at bounding box center [605, 507] width 34 height 34
checkbox input "true"
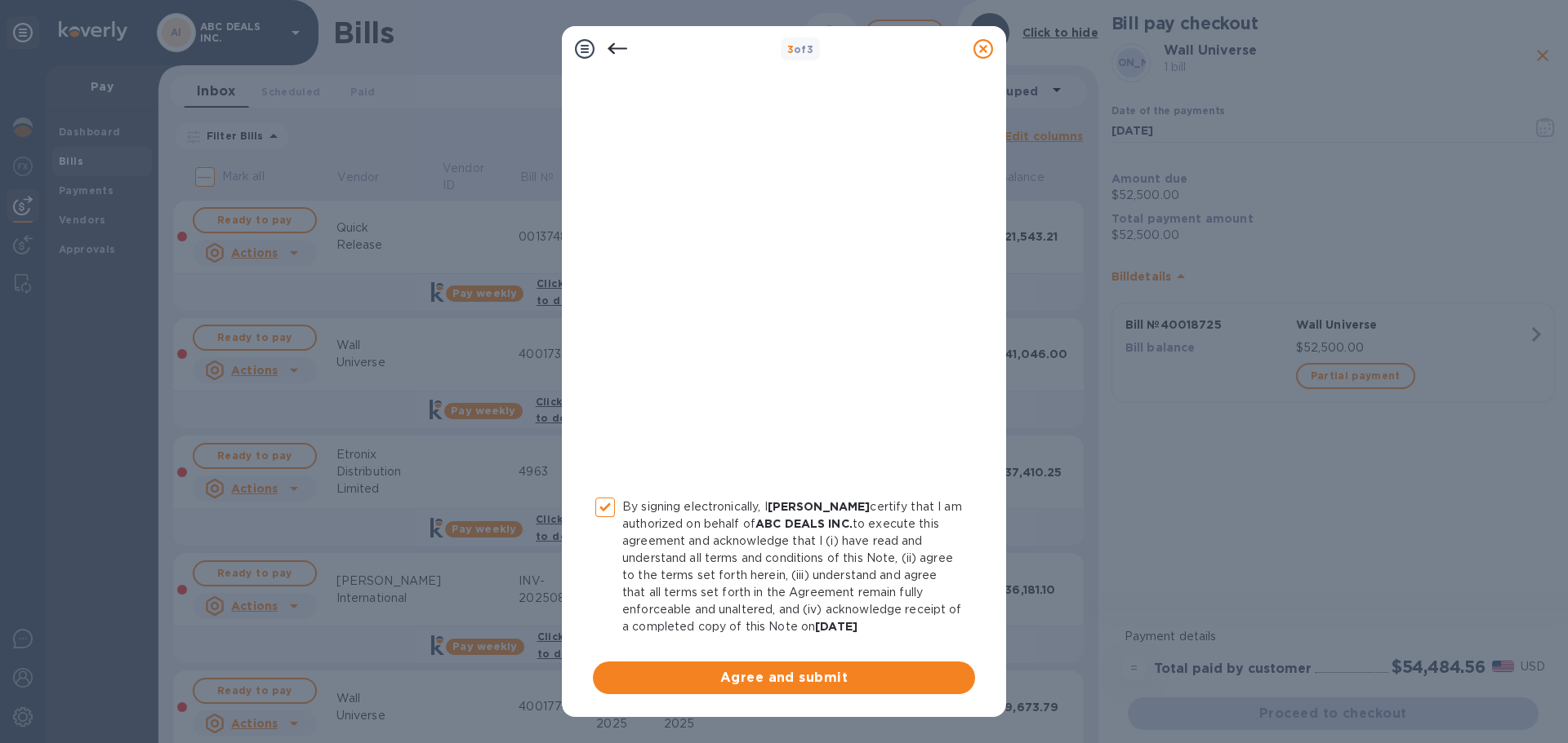
click at [686, 701] on div "By signing electronically, I Cheskel Mertz certify that I am authorized on beha…" at bounding box center [783, 336] width 401 height 736
click at [701, 683] on span "Agree and submit" at bounding box center [783, 678] width 356 height 20
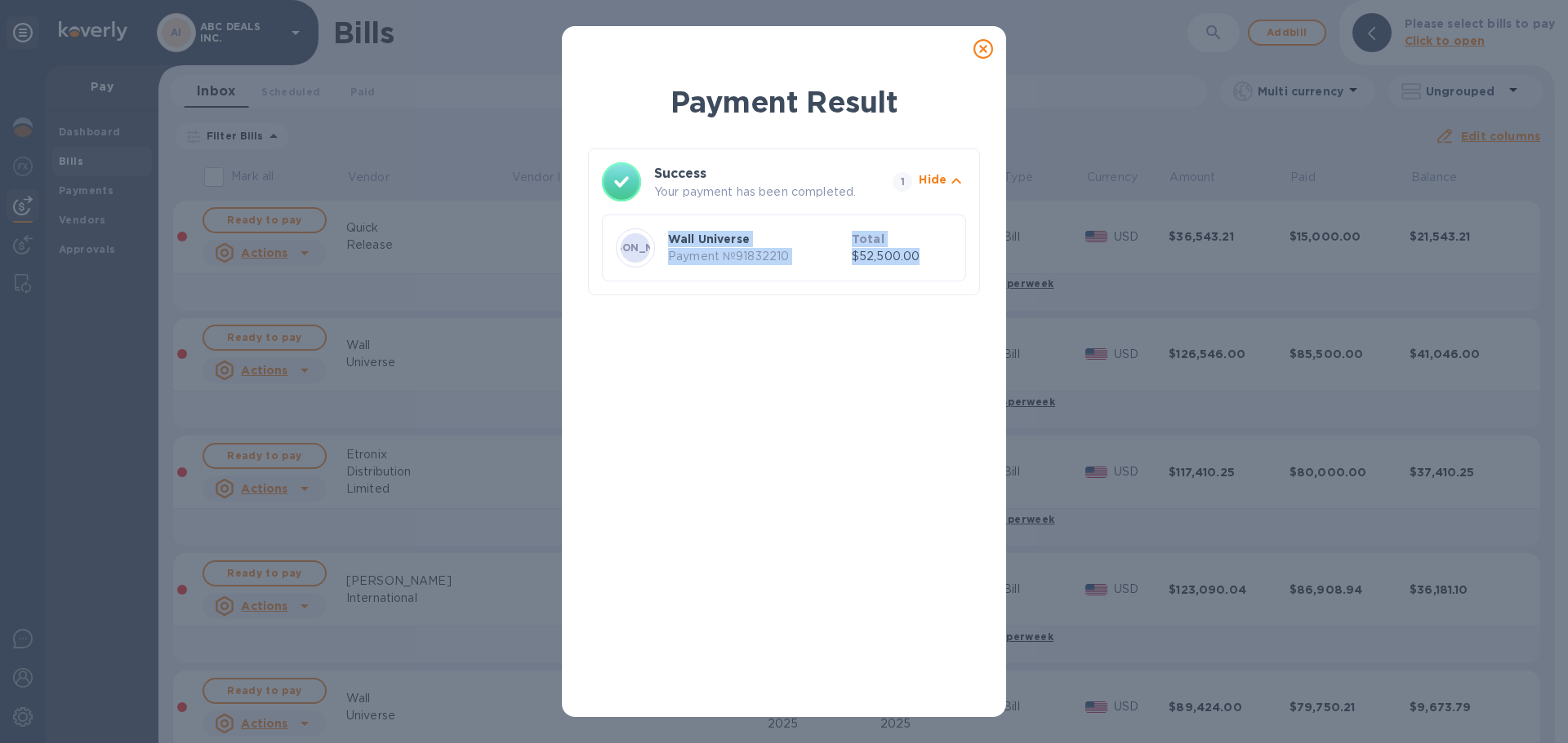
drag, startPoint x: 939, startPoint y: 254, endPoint x: 625, endPoint y: 218, distance: 316.1
click at [625, 218] on div "WU Wall Universe Payment № 91832210 Total $52,500.00" at bounding box center [783, 247] width 364 height 67
copy div "Wall Universe Payment № 91832210 Total $52,500.00"
click at [21, 159] on div "Payment Result Success Your payment has been completed. 1 Hide WU Wall Universe…" at bounding box center [784, 371] width 1568 height 743
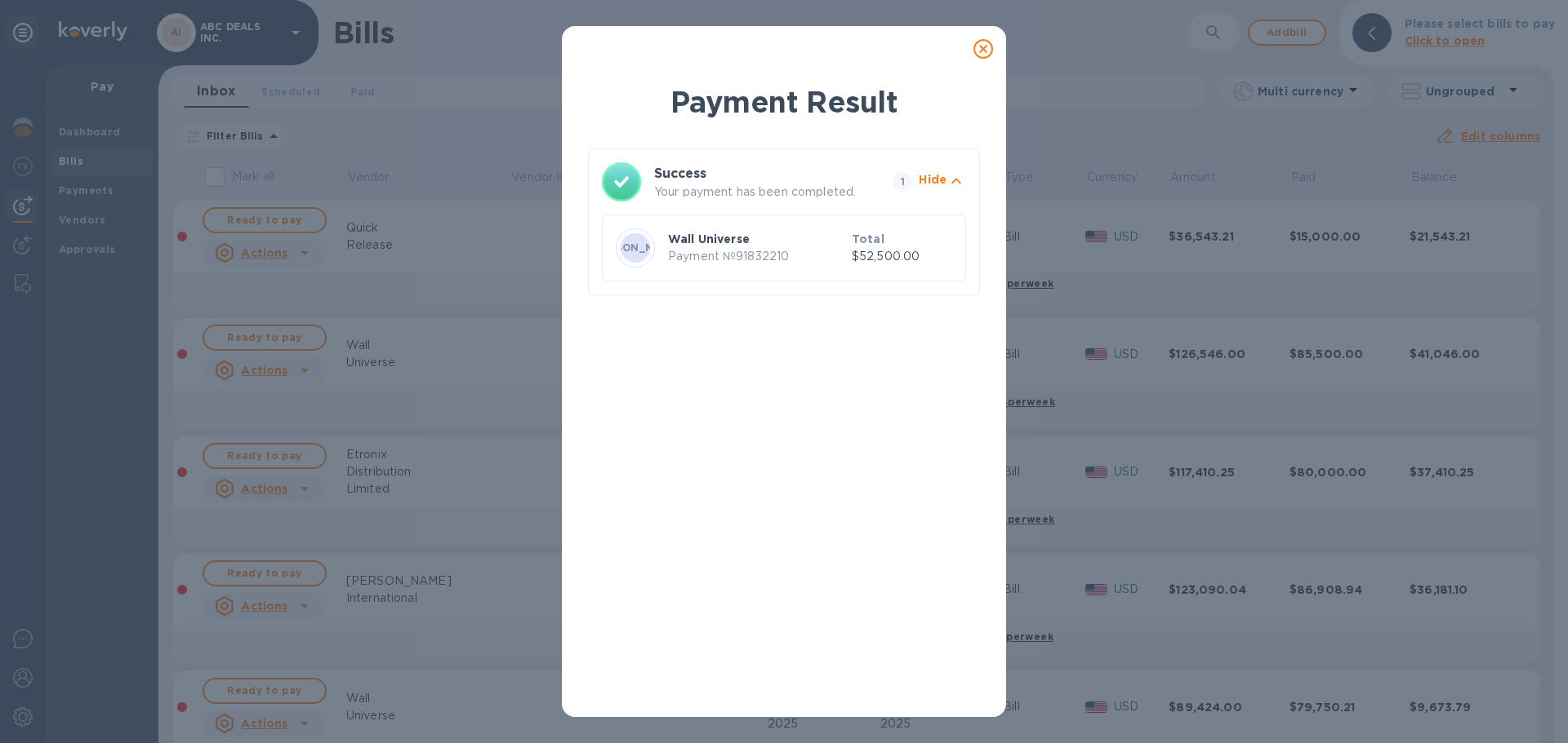
click at [984, 59] on div at bounding box center [982, 49] width 33 height 33
click at [964, 44] on div at bounding box center [982, 49] width 45 height 45
click at [981, 52] on icon at bounding box center [982, 48] width 20 height 20
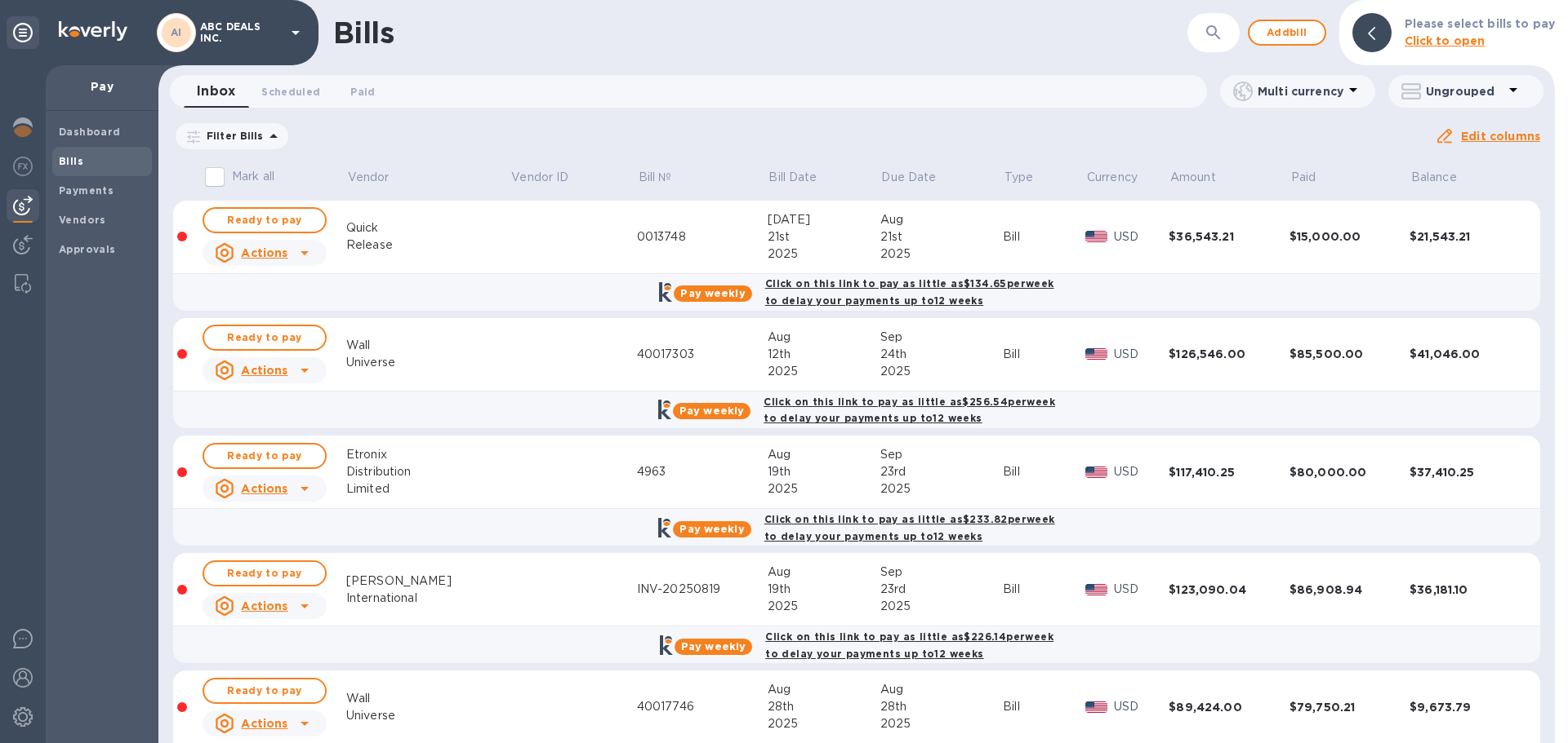
click at [0, 0] on span "08/11/2025 to 12/09/2025" at bounding box center [0, 0] width 0 height 0
click at [0, 0] on icon "button" at bounding box center [0, 0] width 0 height 0
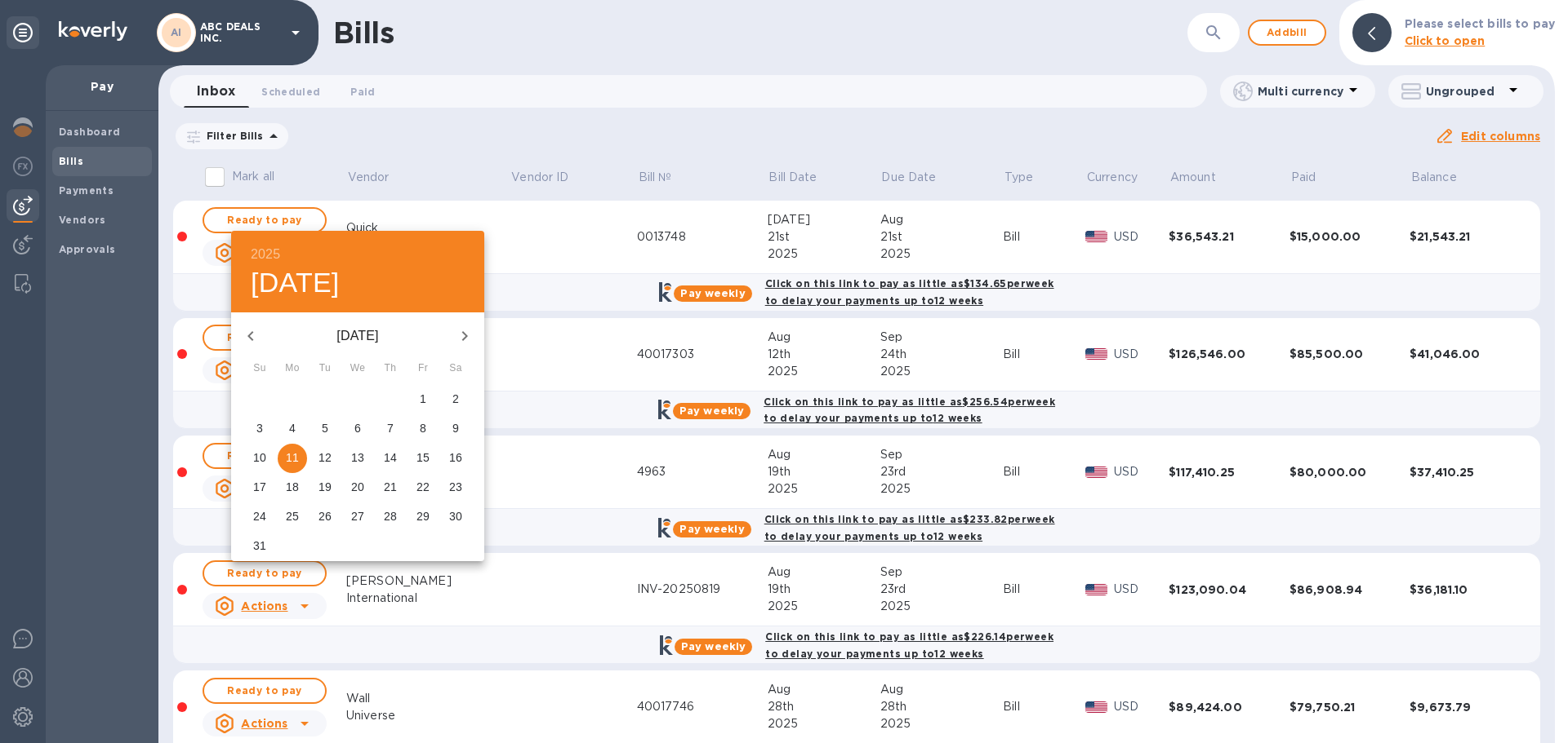
click at [254, 334] on icon "button" at bounding box center [250, 336] width 20 height 20
click at [328, 400] on span "1" at bounding box center [324, 398] width 29 height 16
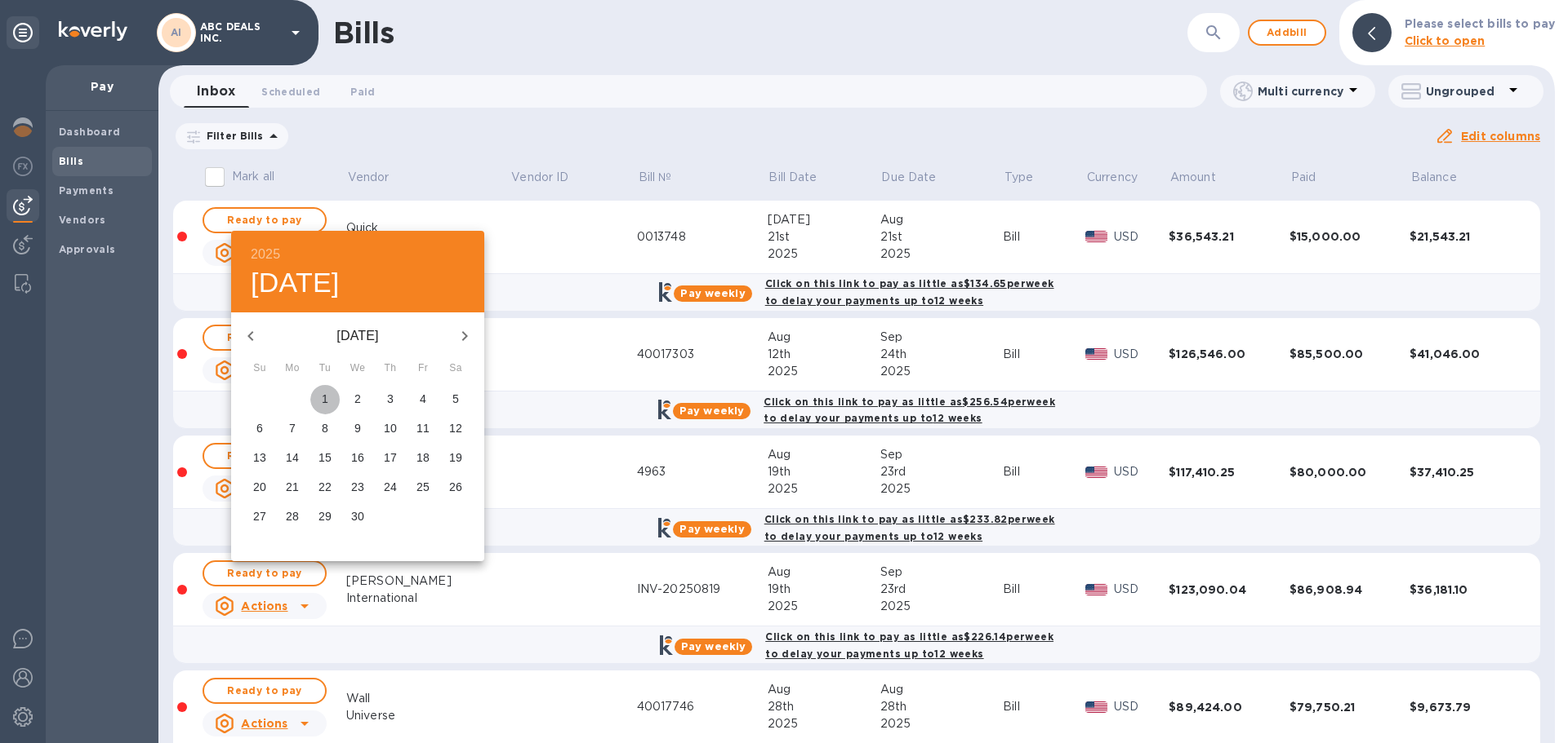
type input "04/01/2025"
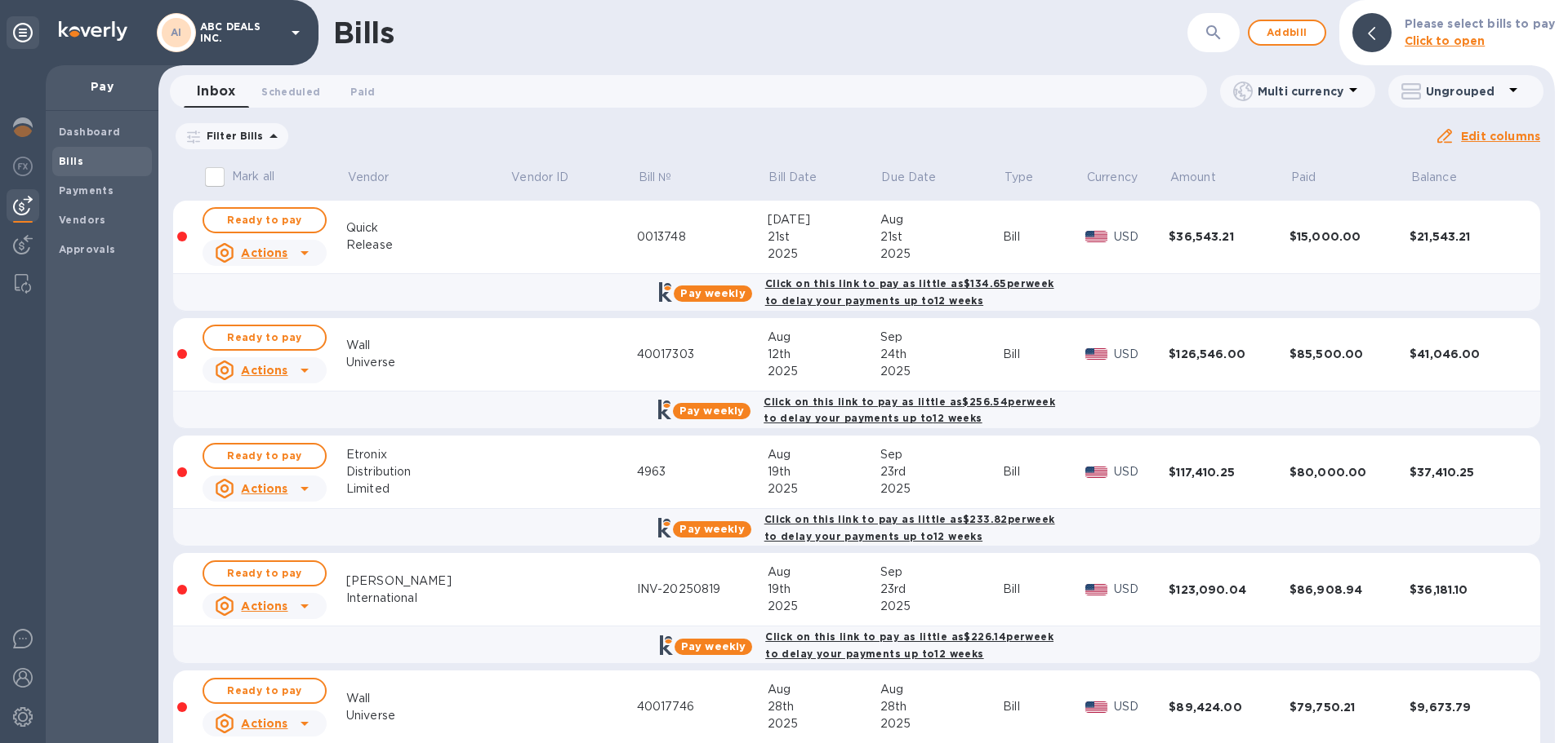
click at [0, 0] on u "Apply" at bounding box center [0, 0] width 0 height 0
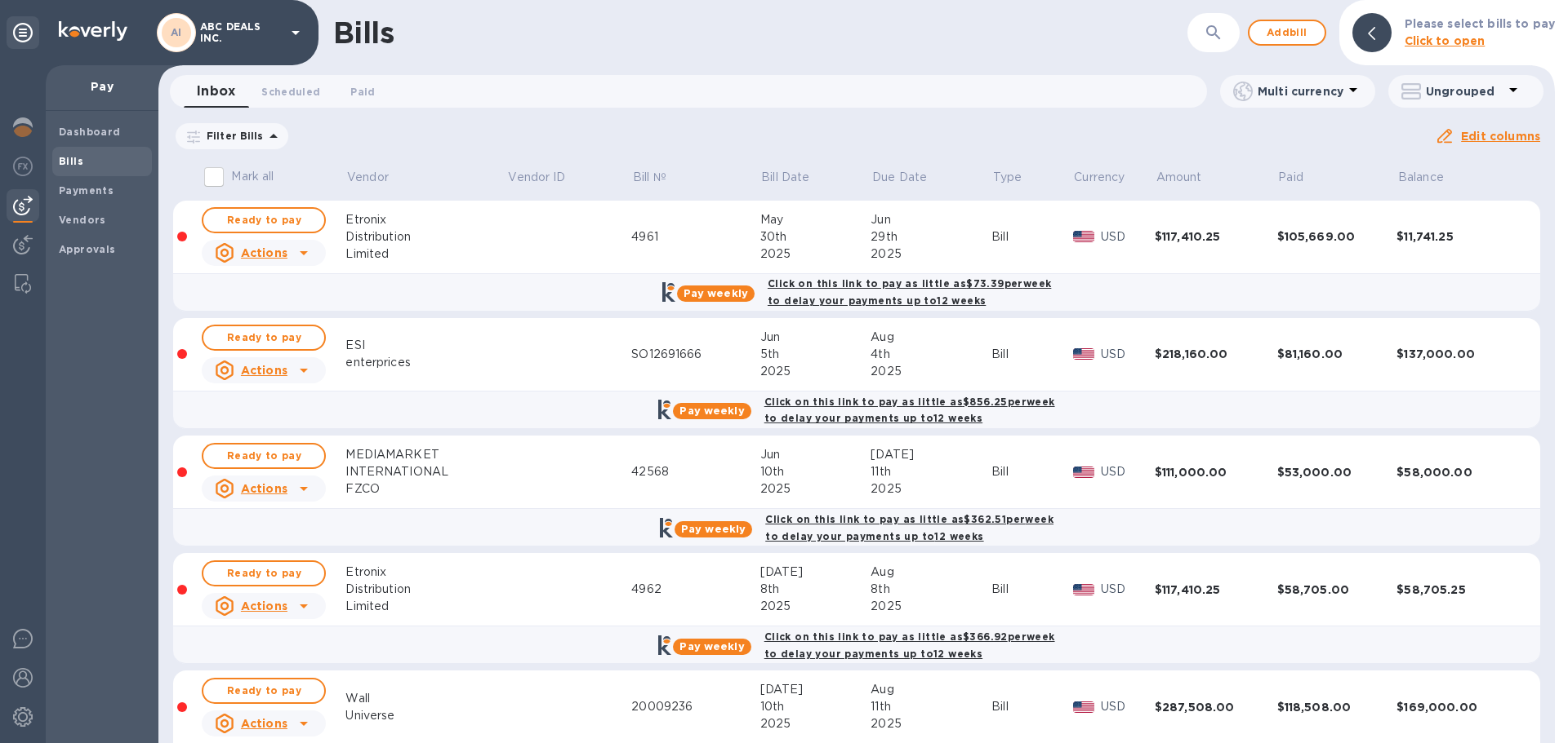
click at [1023, 368] on td "Bill" at bounding box center [1031, 355] width 81 height 74
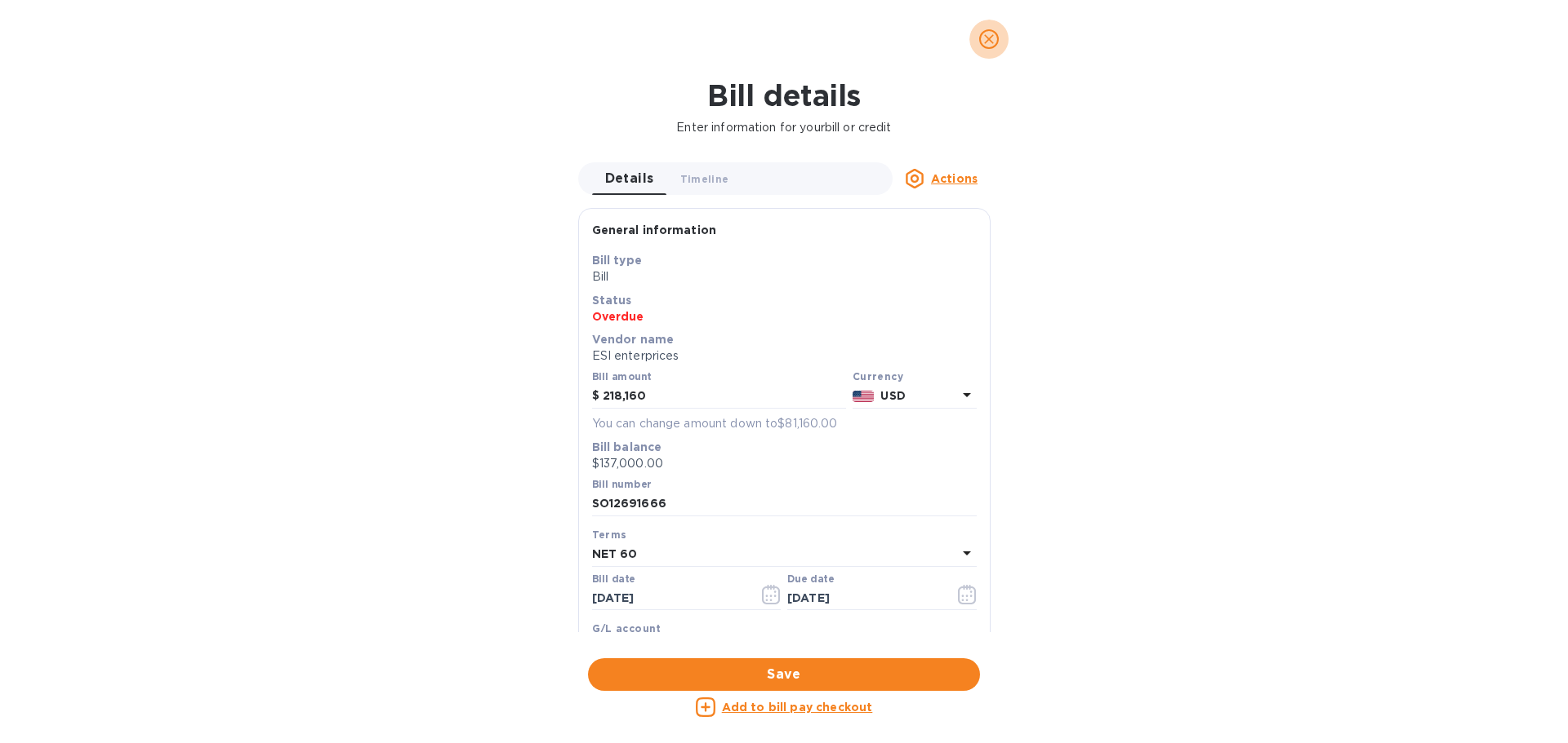
click at [981, 39] on icon "close" at bounding box center [988, 39] width 16 height 16
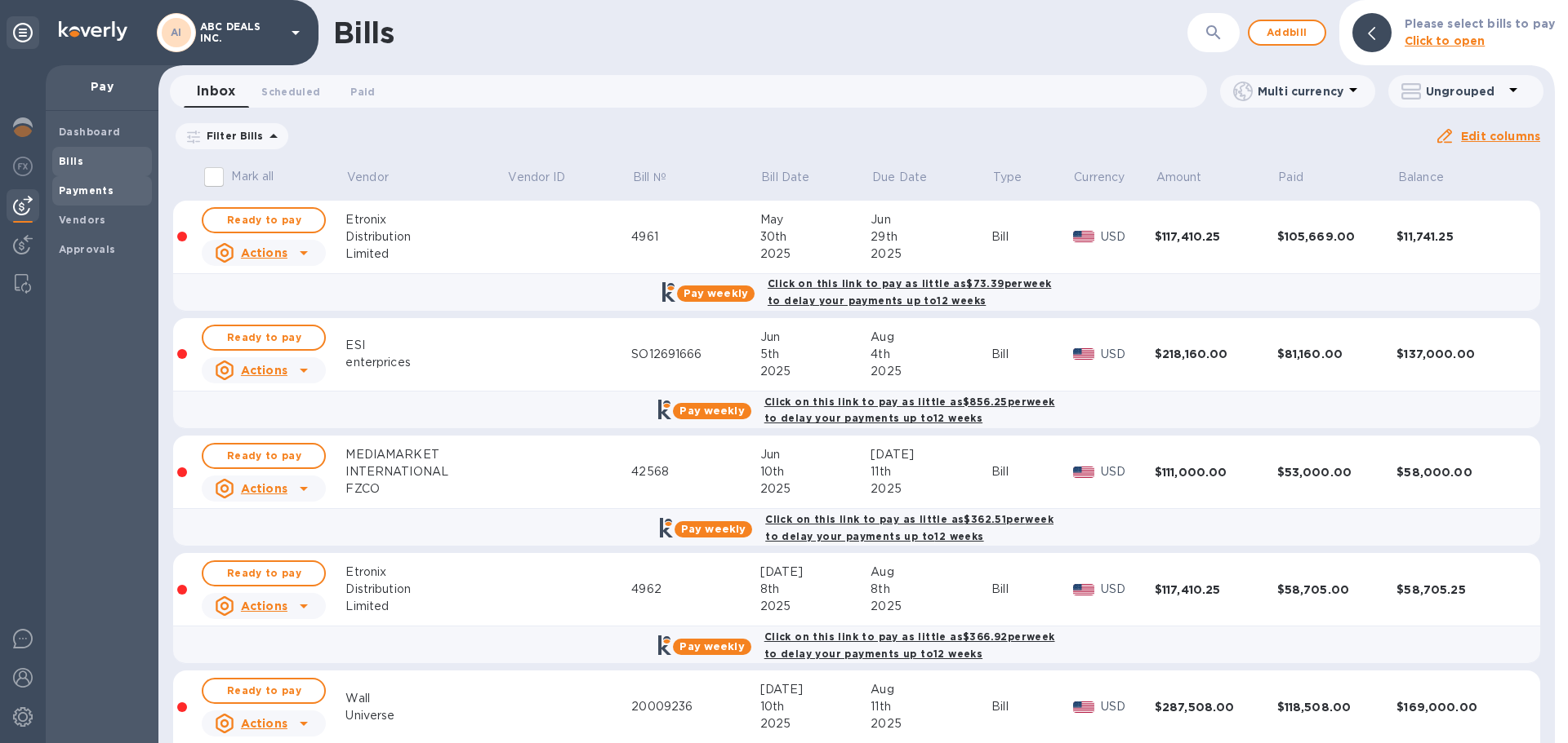
click at [99, 190] on b "Payments" at bounding box center [86, 190] width 55 height 12
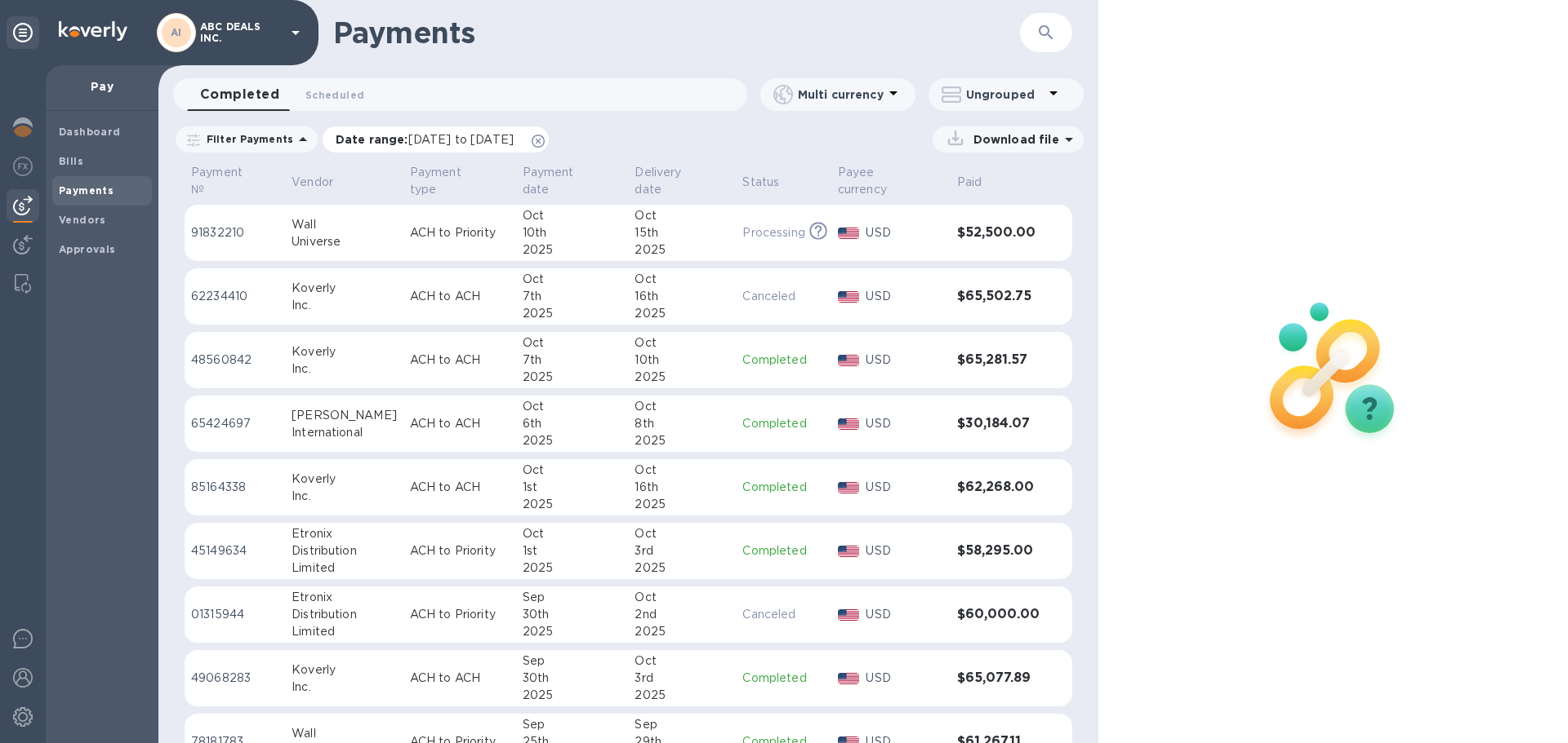
click at [466, 135] on span "09/10/2025 to 10/11/2025" at bounding box center [461, 140] width 106 height 13
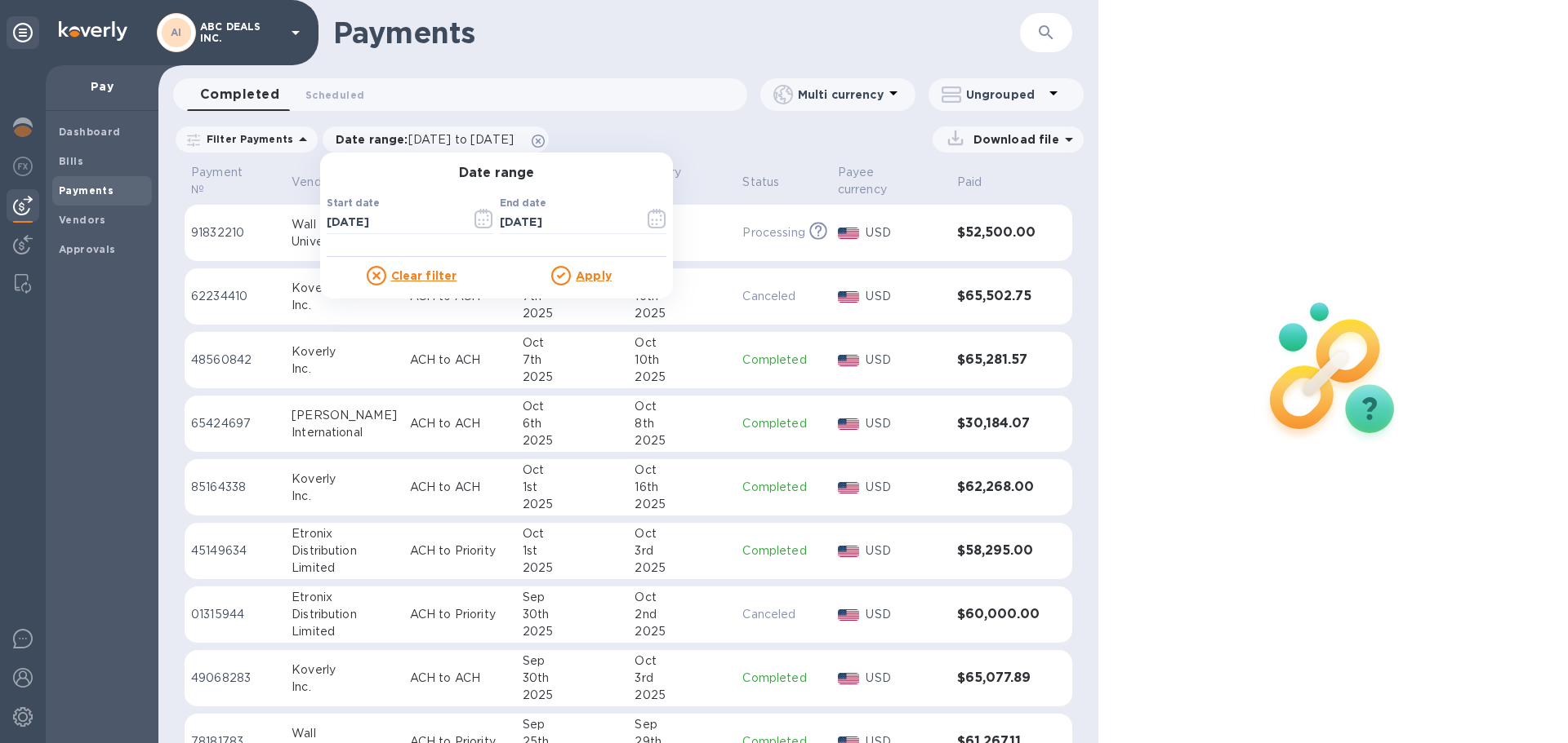
click at [831, 372] on td "USD" at bounding box center [891, 361] width 119 height 58
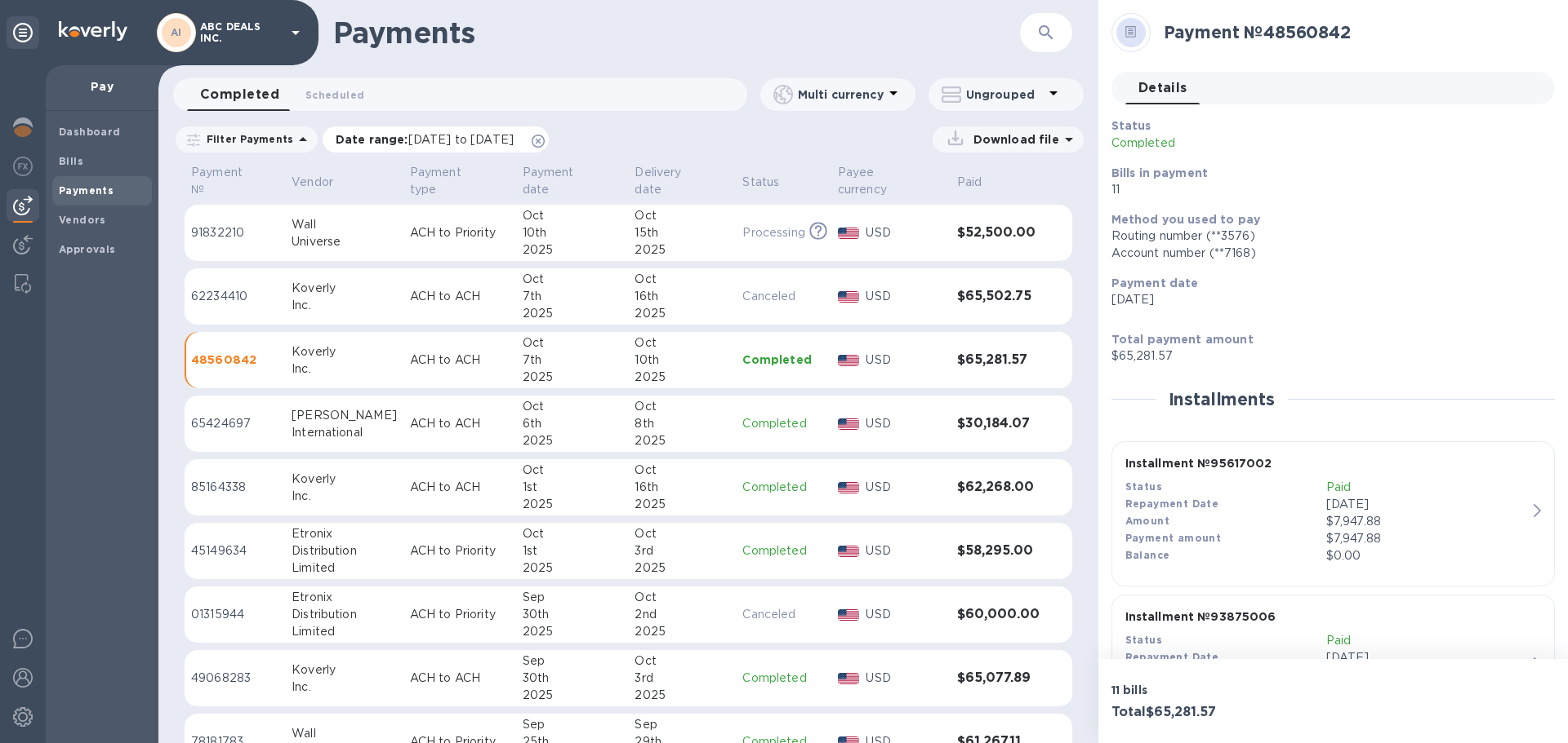
click at [408, 135] on span "09/10/2025 to 10/11/2025" at bounding box center [461, 140] width 106 height 13
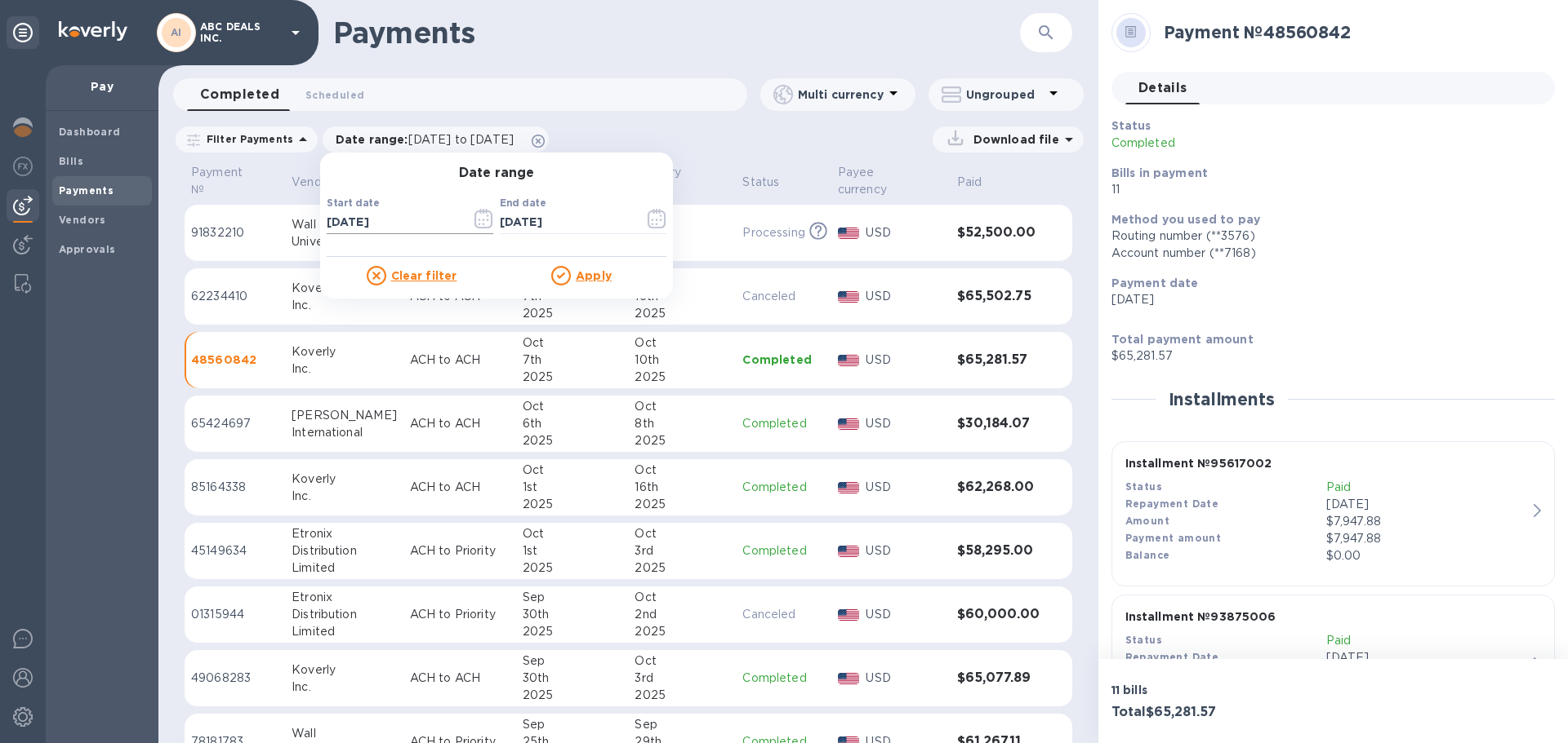
click at [479, 220] on icon "button" at bounding box center [484, 218] width 19 height 20
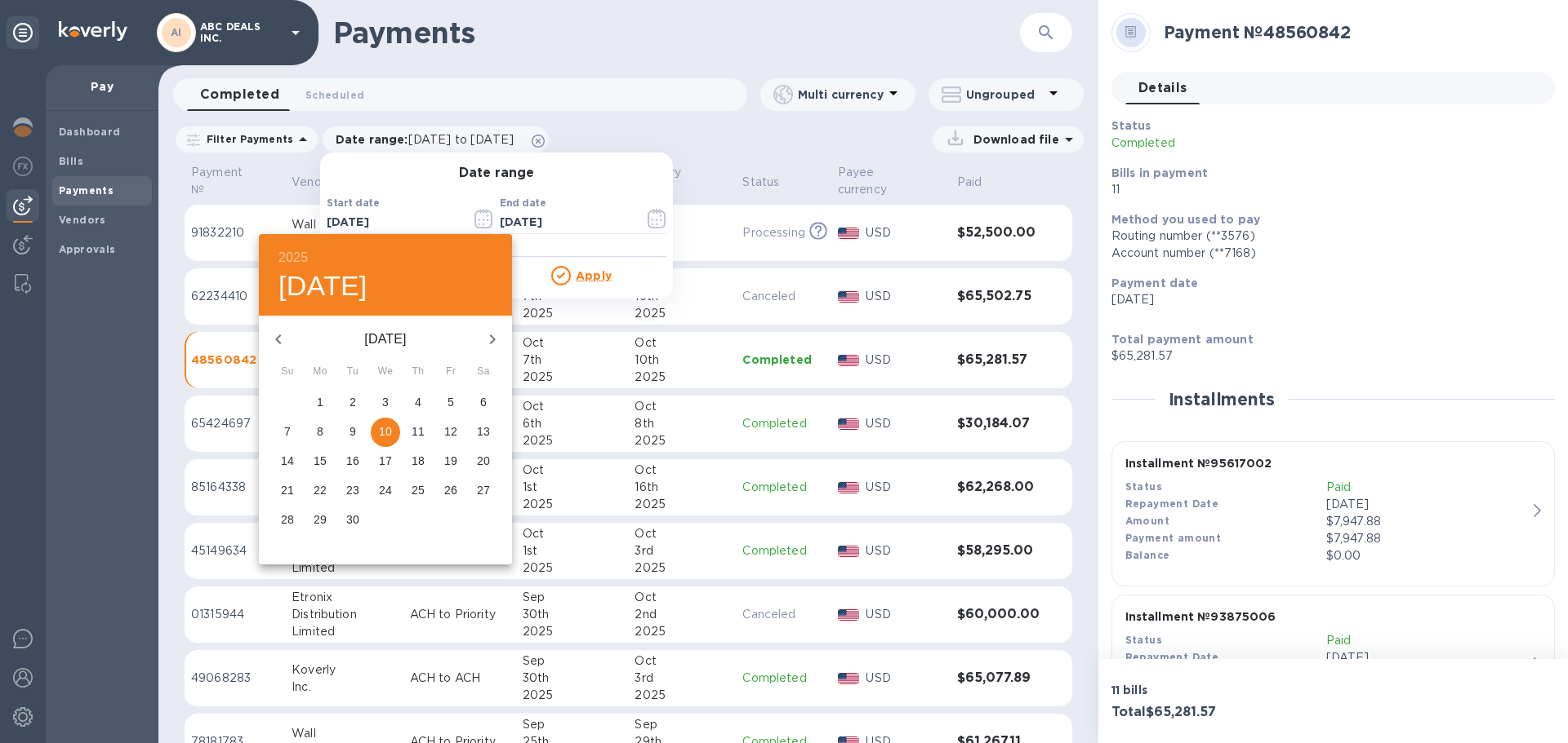
click at [285, 344] on icon "button" at bounding box center [278, 339] width 20 height 20
click at [421, 399] on span "1" at bounding box center [418, 401] width 29 height 16
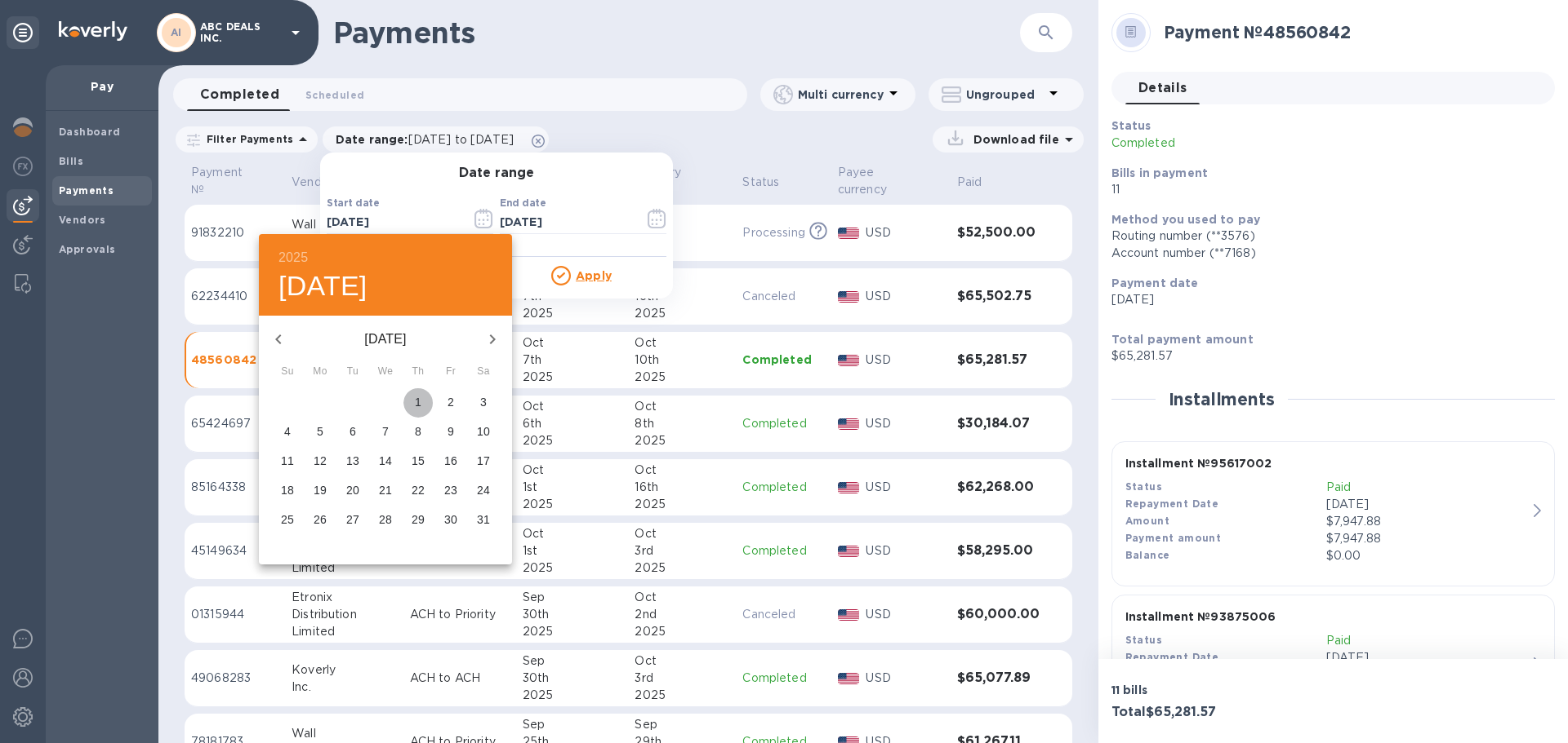
type input "05/01/2025"
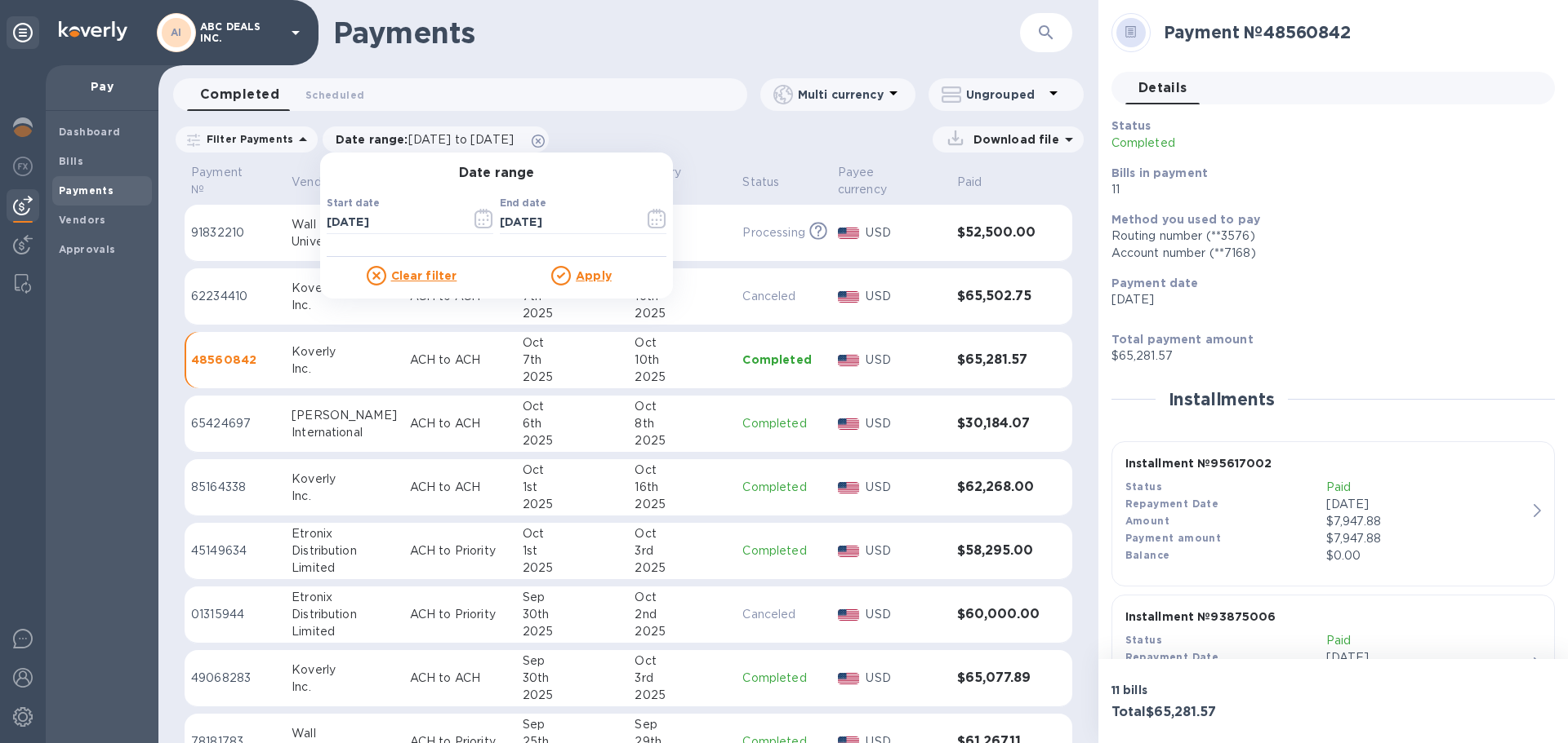
click at [586, 276] on u "Apply" at bounding box center [593, 276] width 36 height 13
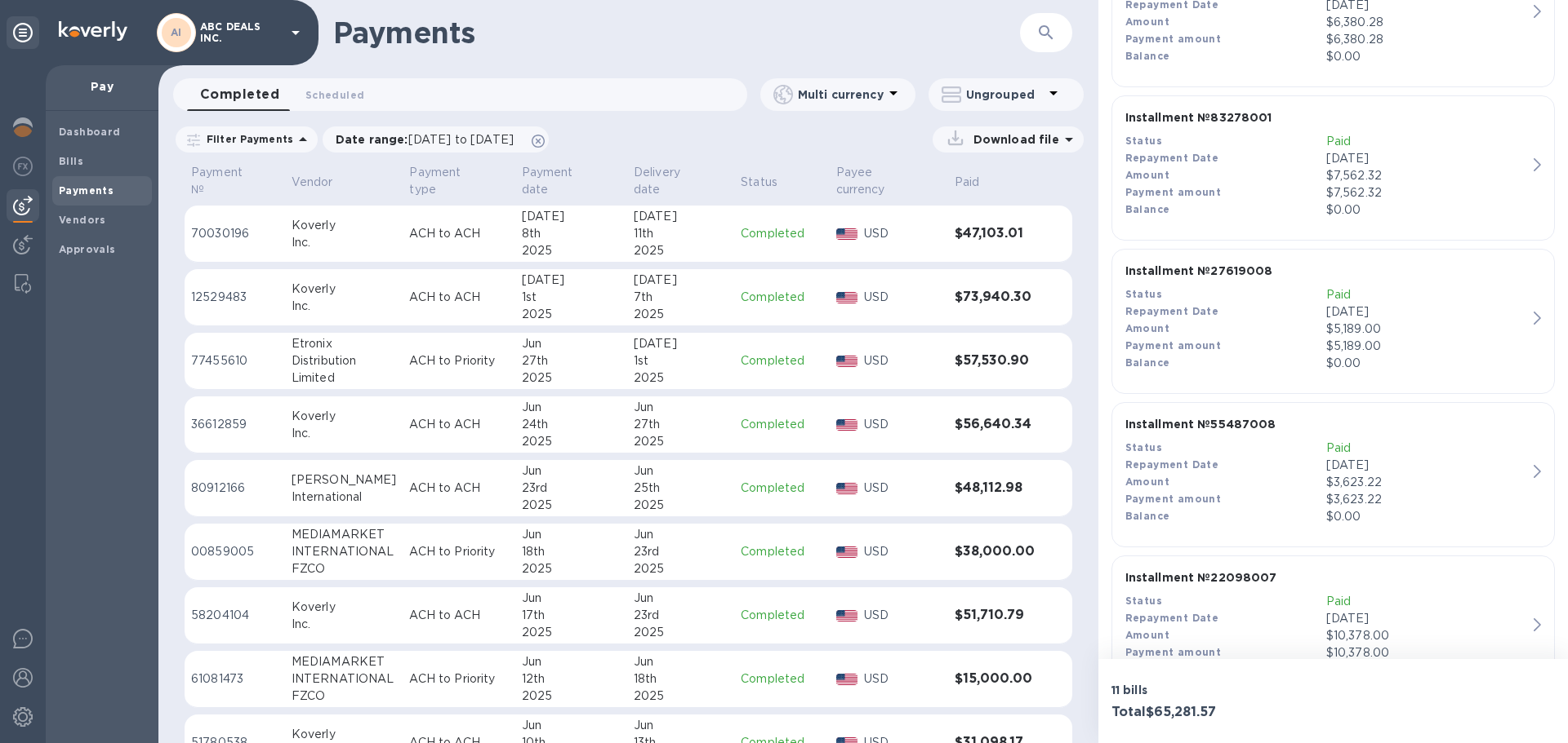
scroll to position [2397, 0]
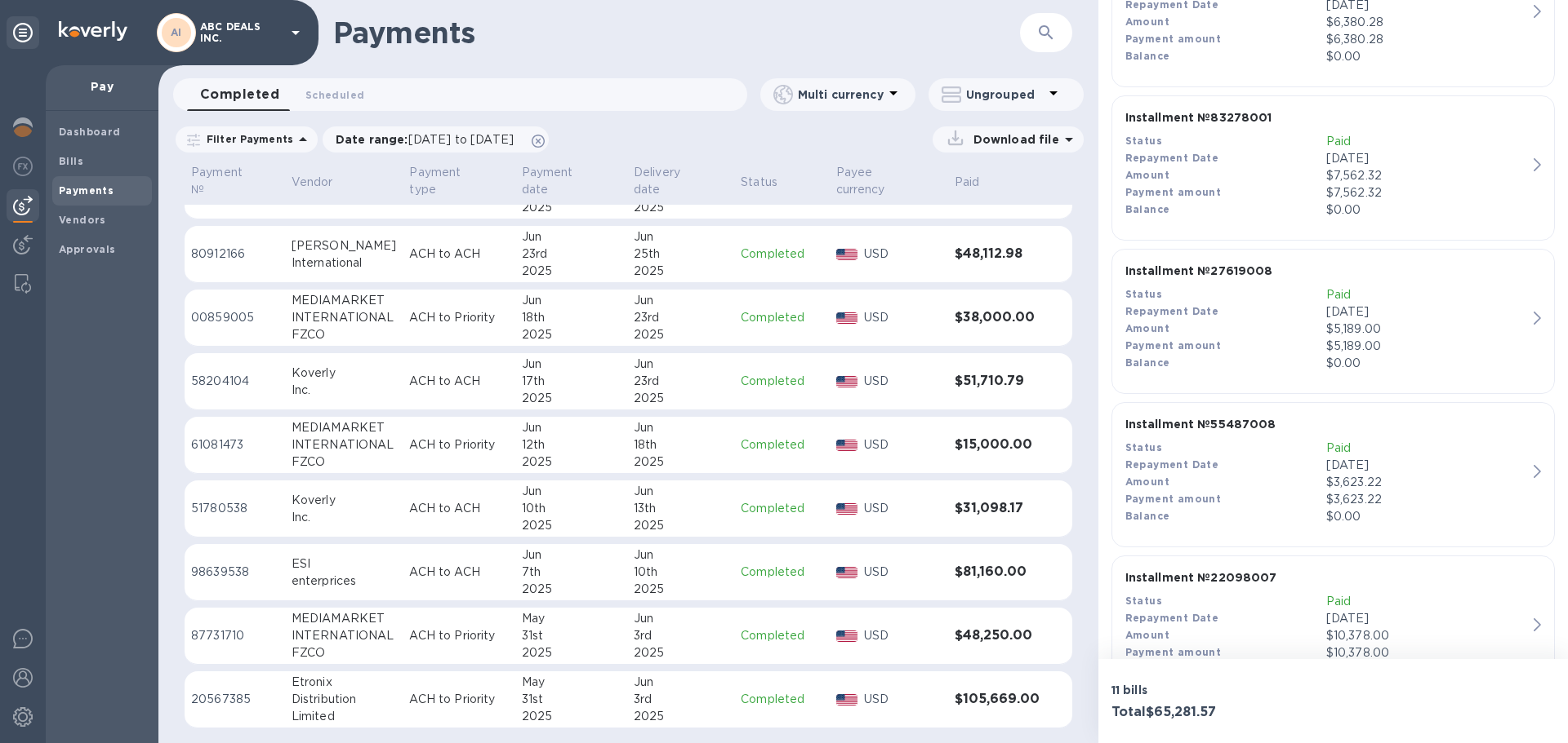
click at [506, 573] on td "ACH to ACH" at bounding box center [458, 573] width 111 height 58
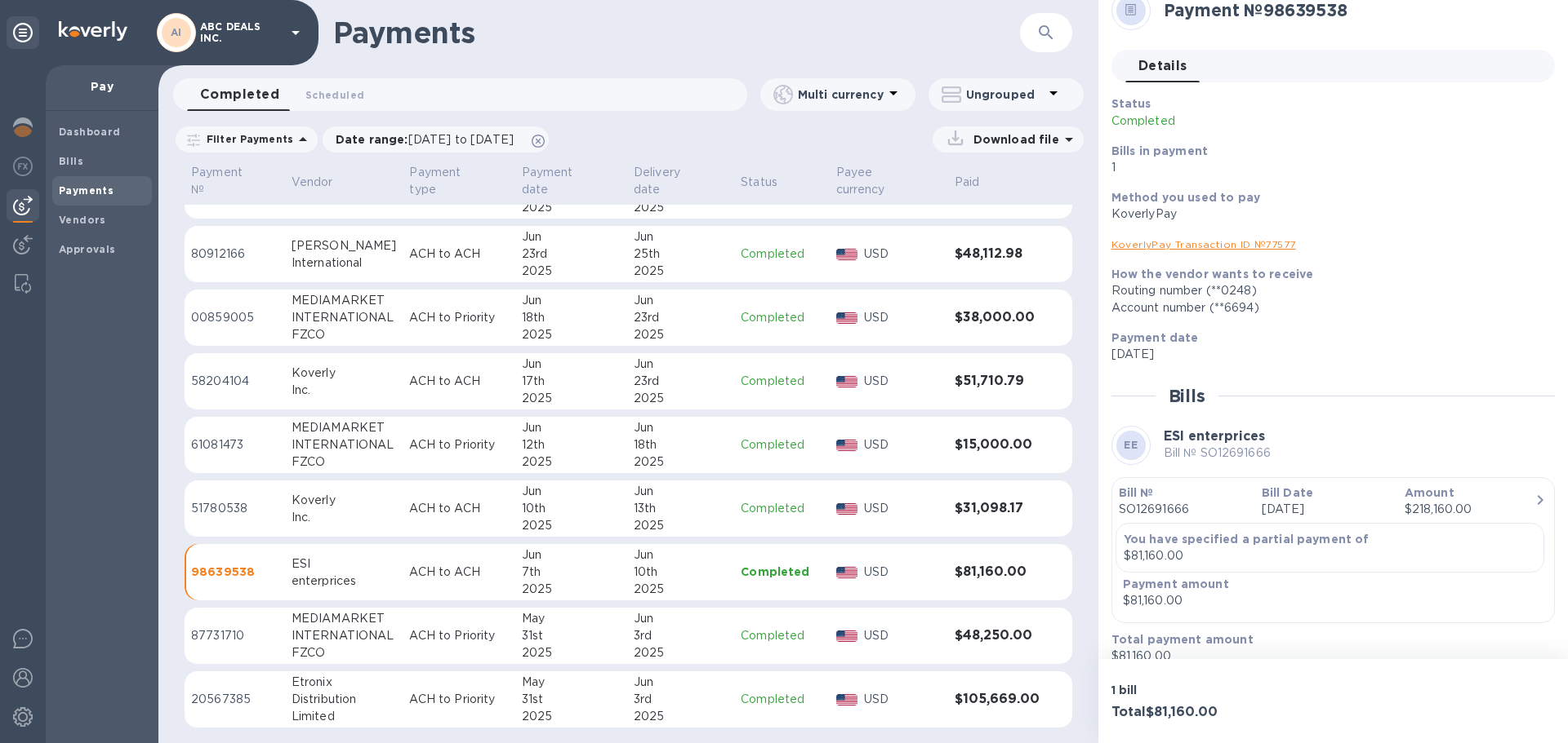
scroll to position [41, 0]
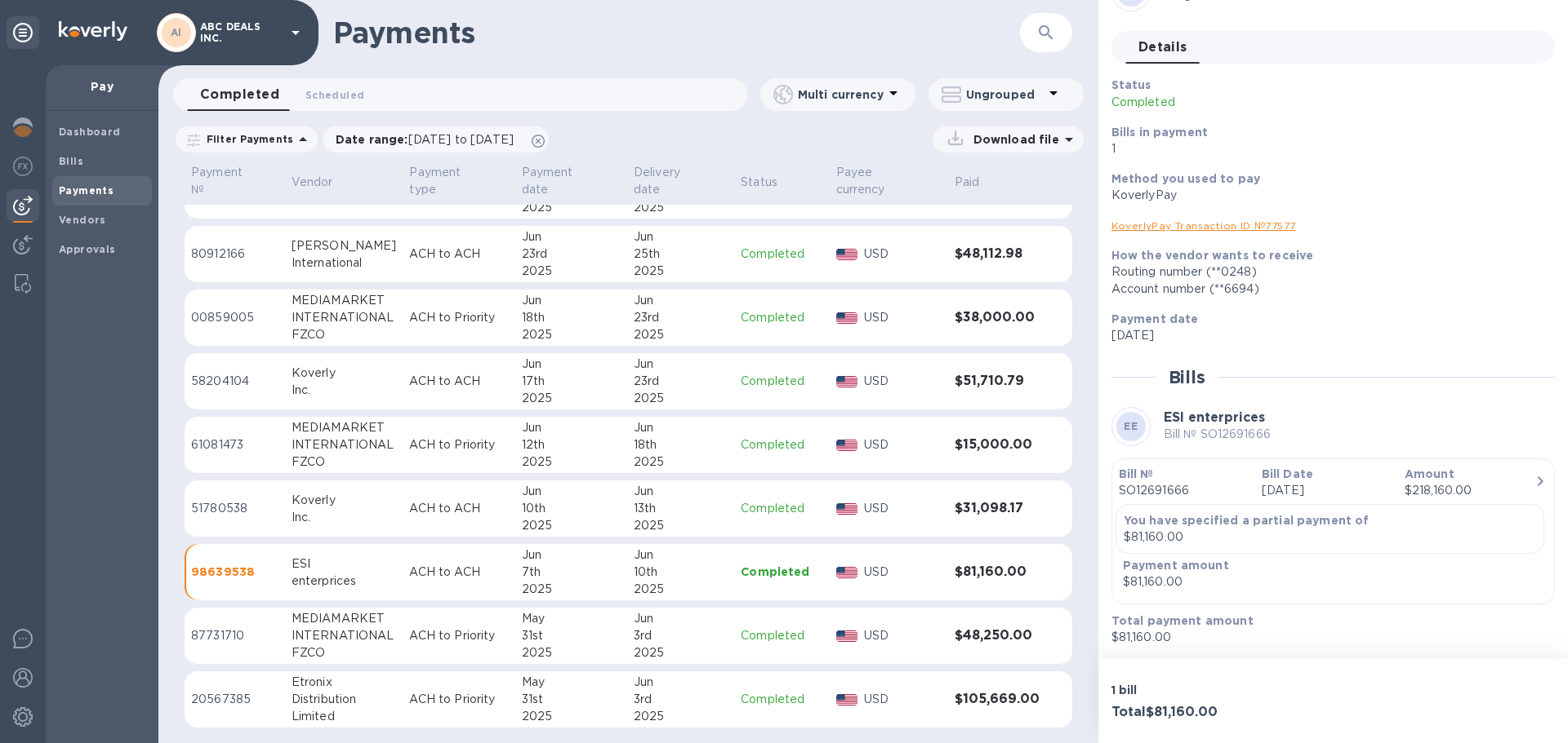
click at [1243, 220] on link "KoverlyPay Transaction ID № 77577" at bounding box center [1202, 226] width 184 height 12
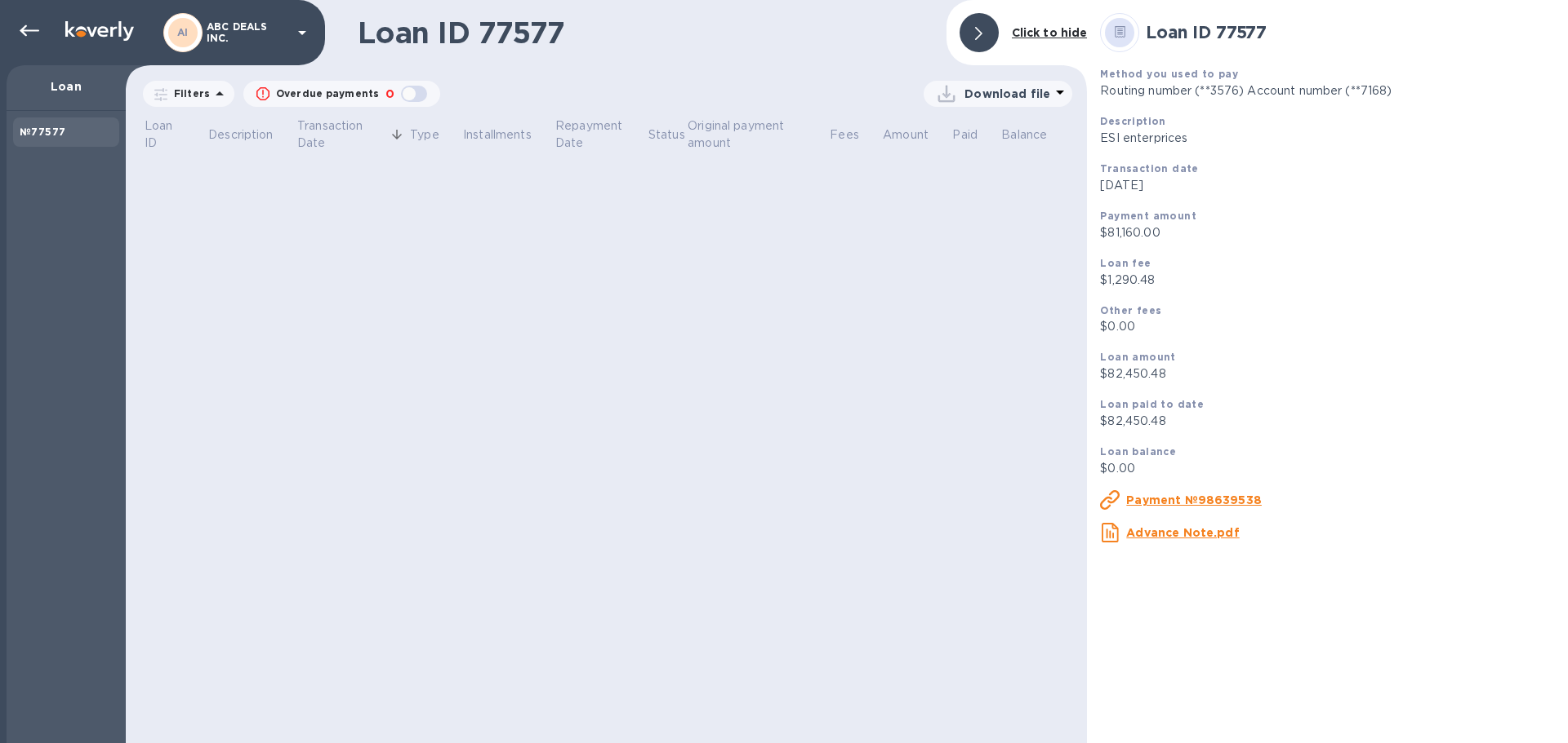
click at [1196, 497] on u "Payment №98639538" at bounding box center [1193, 500] width 135 height 13
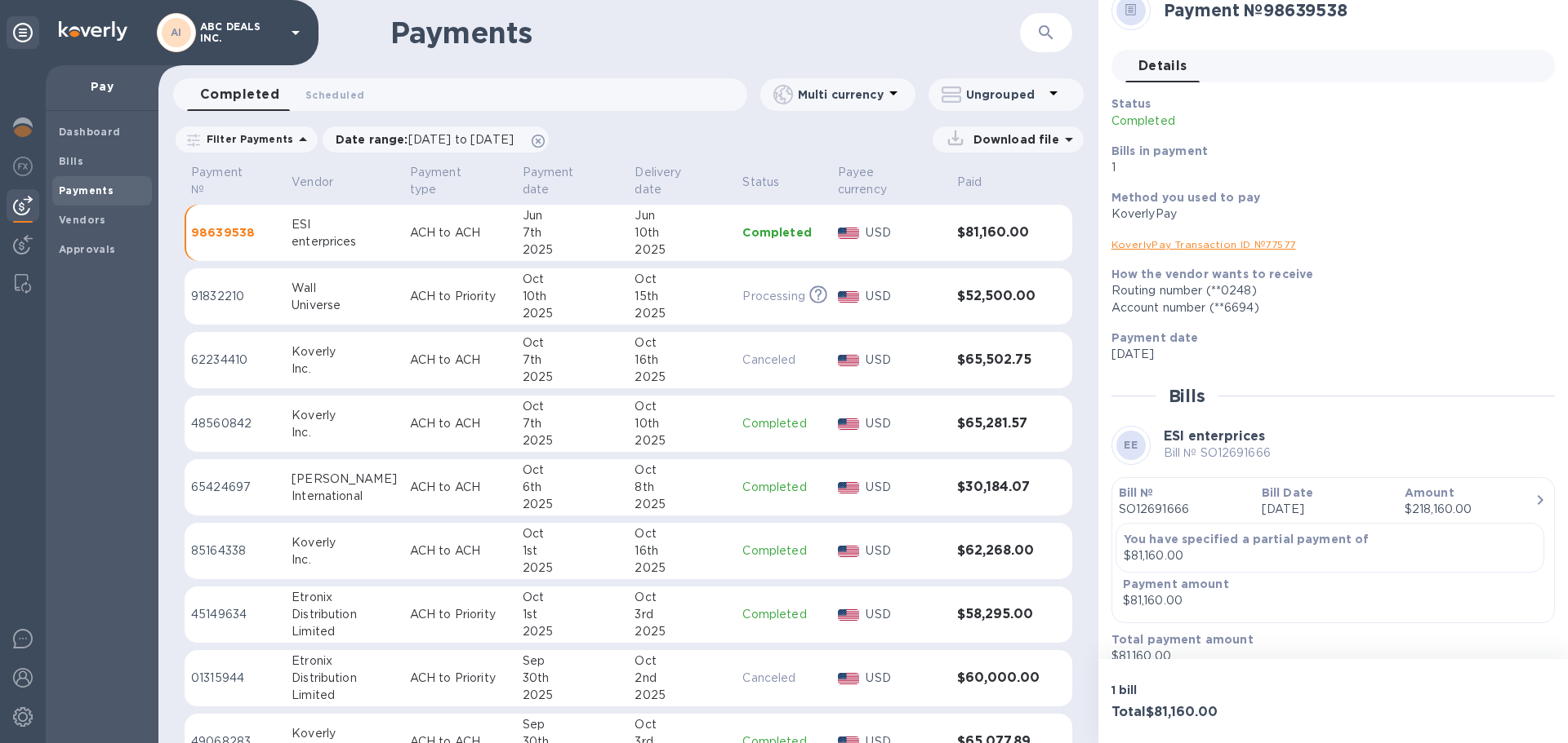
scroll to position [41, 0]
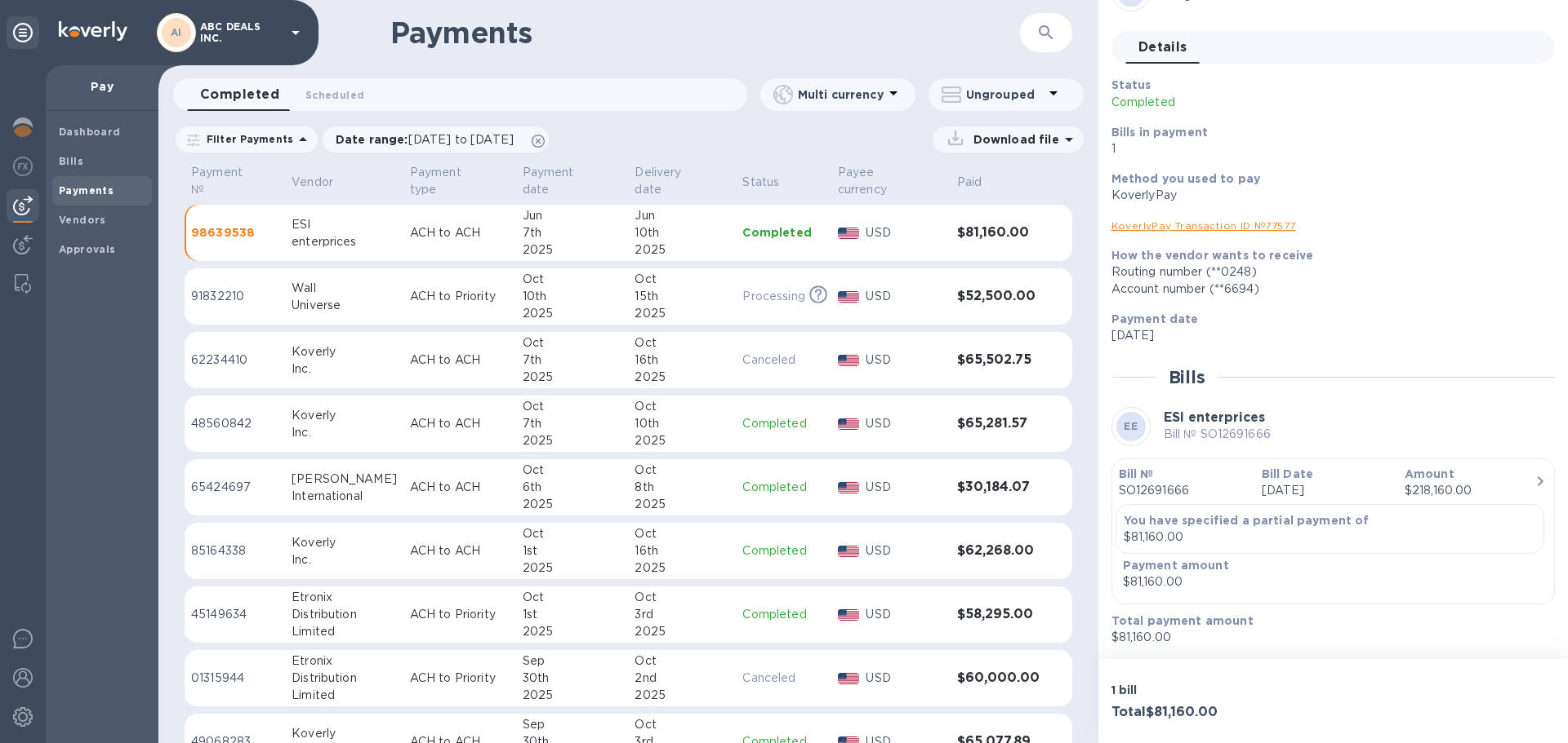
click at [1165, 231] on link "KoverlyPay Transaction ID № 77577" at bounding box center [1202, 226] width 184 height 12
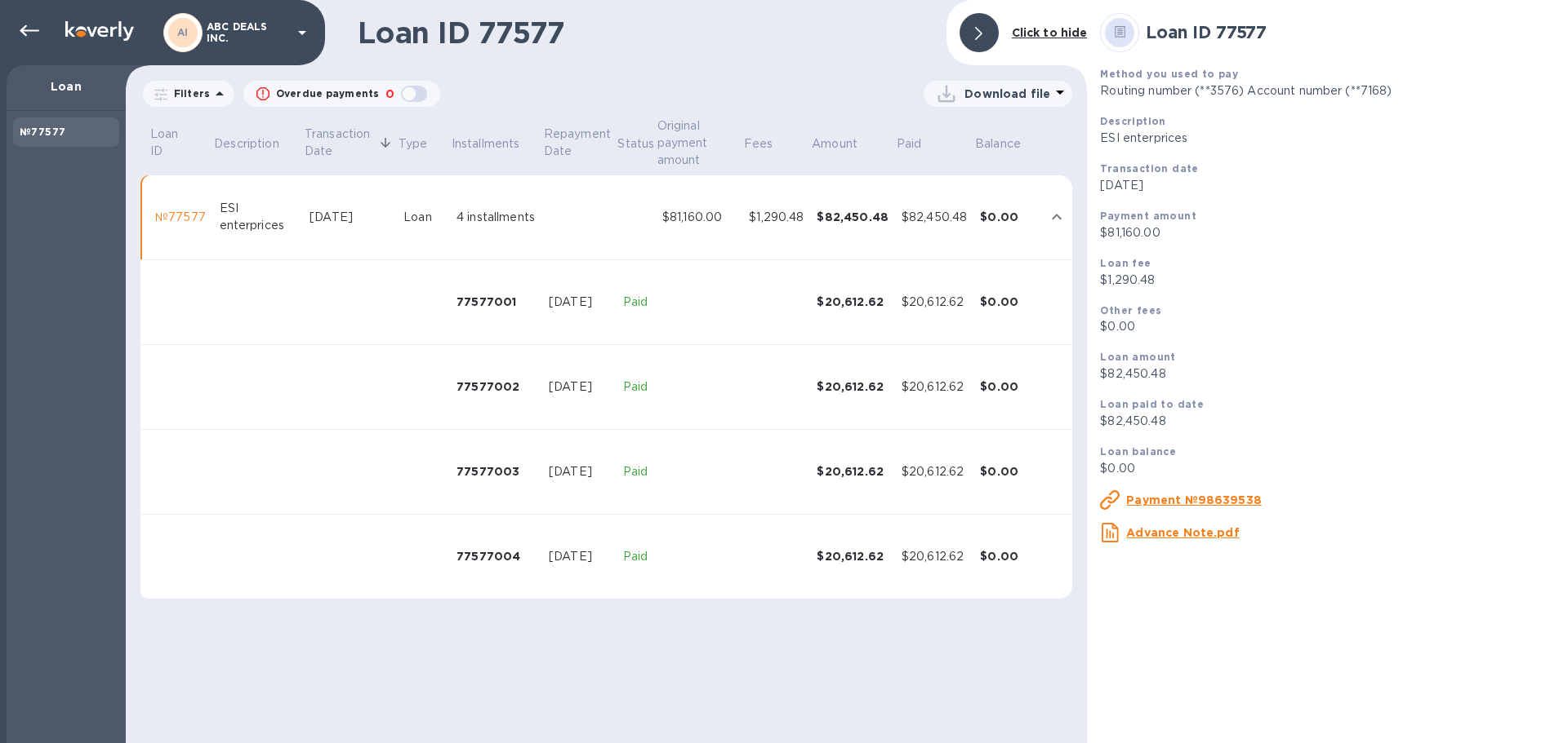
click at [862, 214] on div "$82,450.48" at bounding box center [852, 216] width 72 height 16
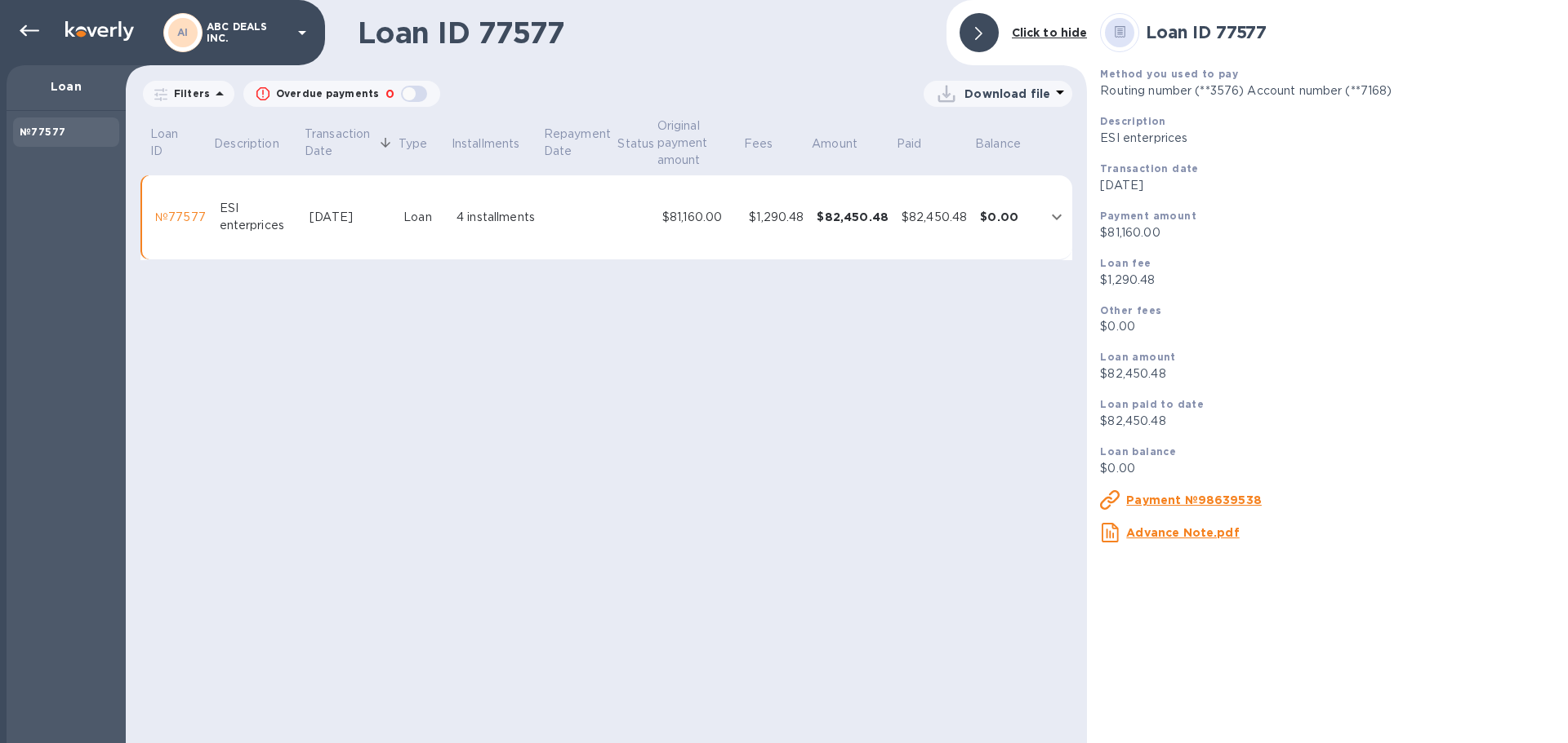
click at [862, 214] on div "$82,450.48" at bounding box center [852, 216] width 72 height 16
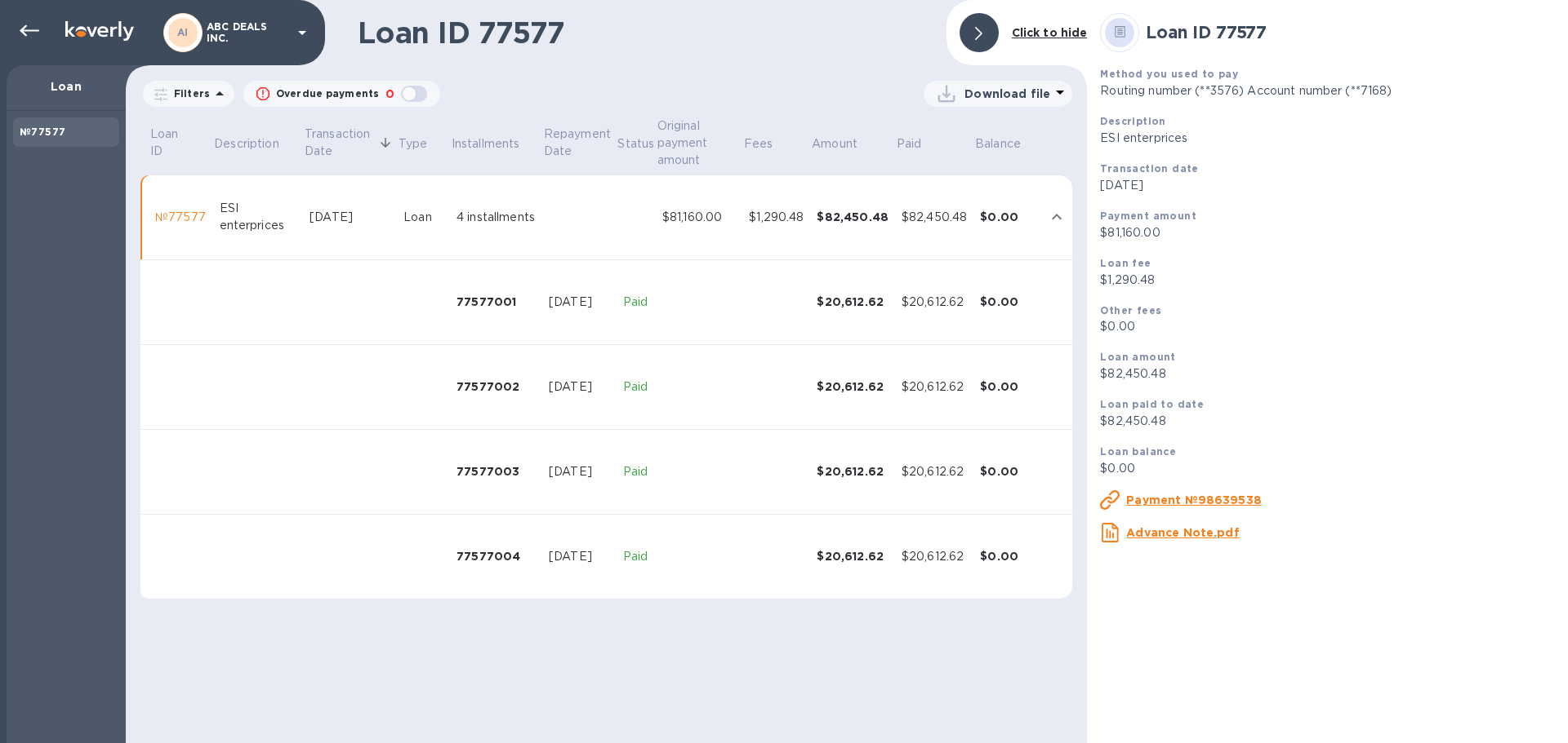
click at [862, 214] on div "$82,450.48" at bounding box center [852, 216] width 72 height 16
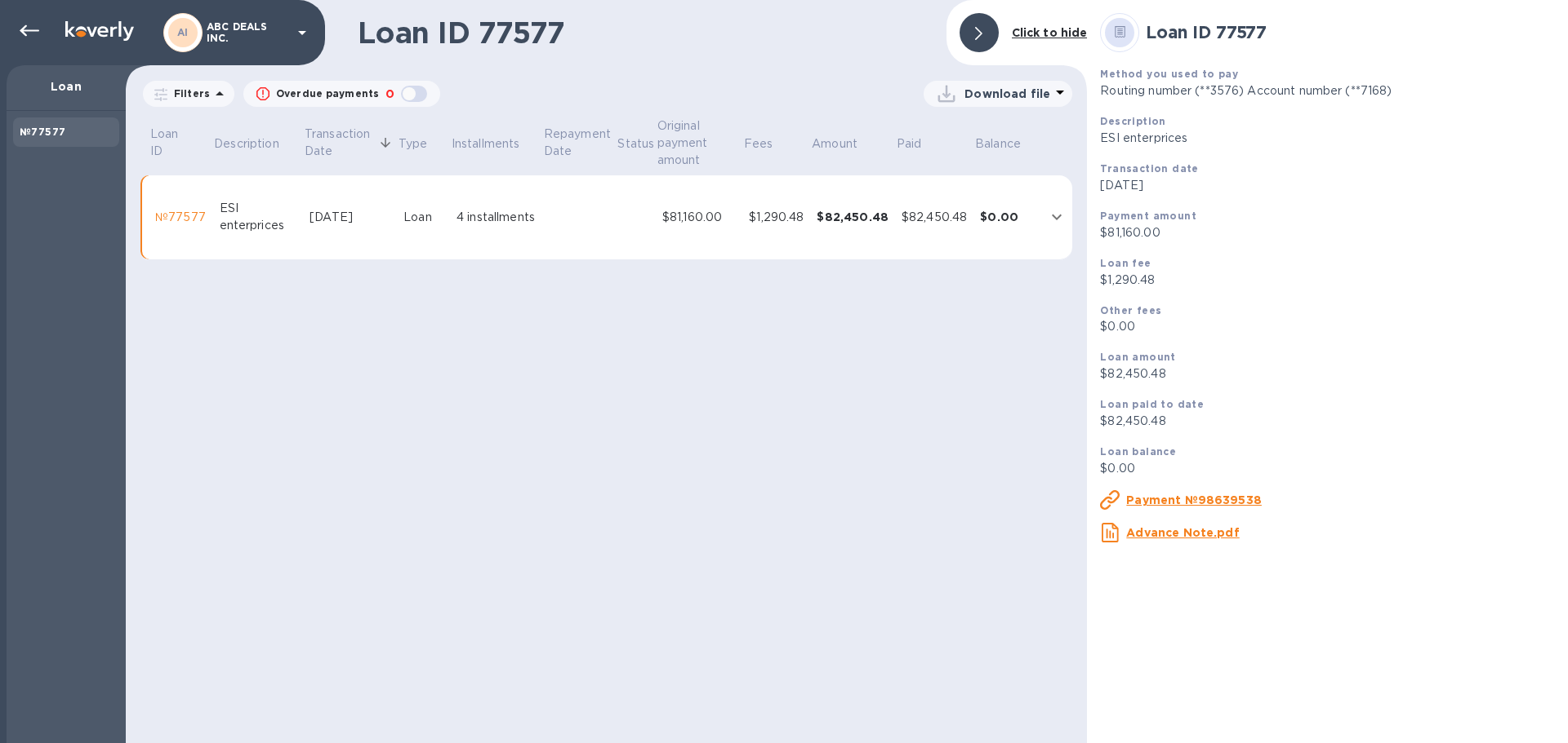
click at [998, 92] on p "Download file" at bounding box center [1007, 93] width 86 height 16
click at [975, 177] on li "PDF file" at bounding box center [998, 178] width 111 height 45
